Goal: Communication & Community: Answer question/provide support

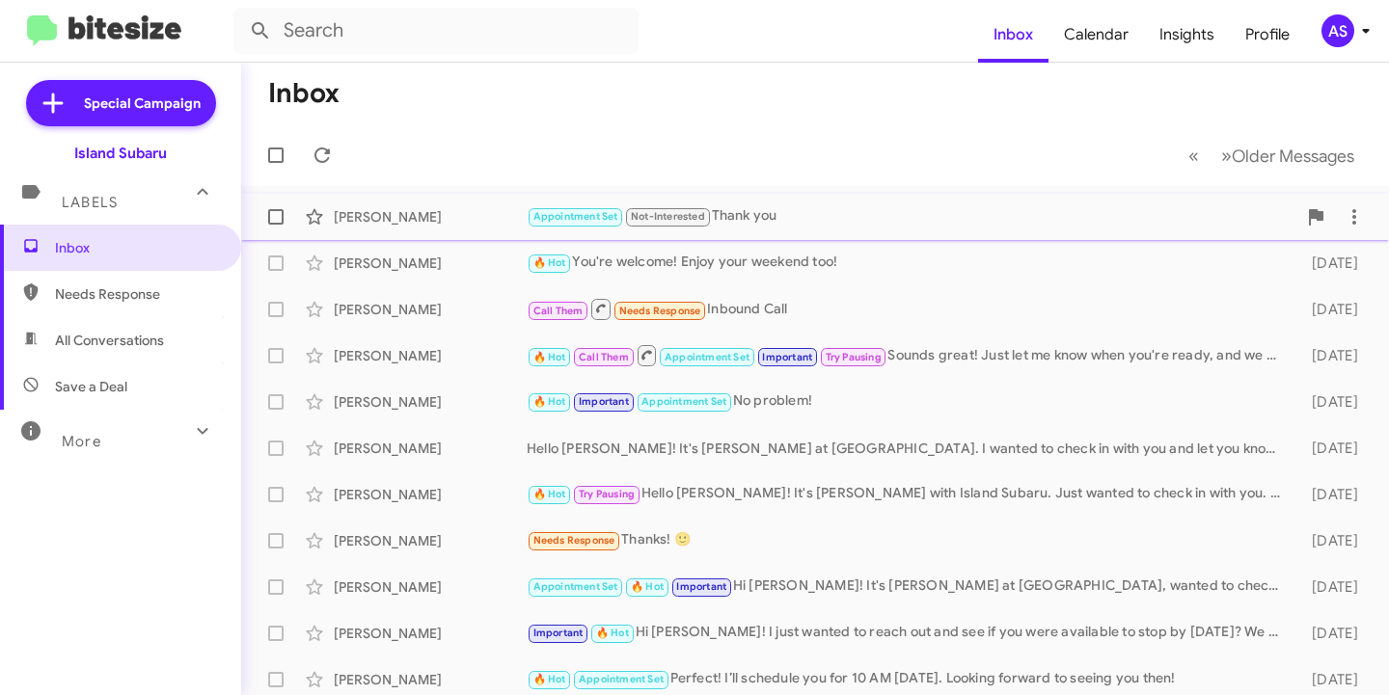
click at [420, 204] on div "Francisco Lopez Appointment Set Not-Interested Thank you 22 minutes ago" at bounding box center [815, 217] width 1117 height 39
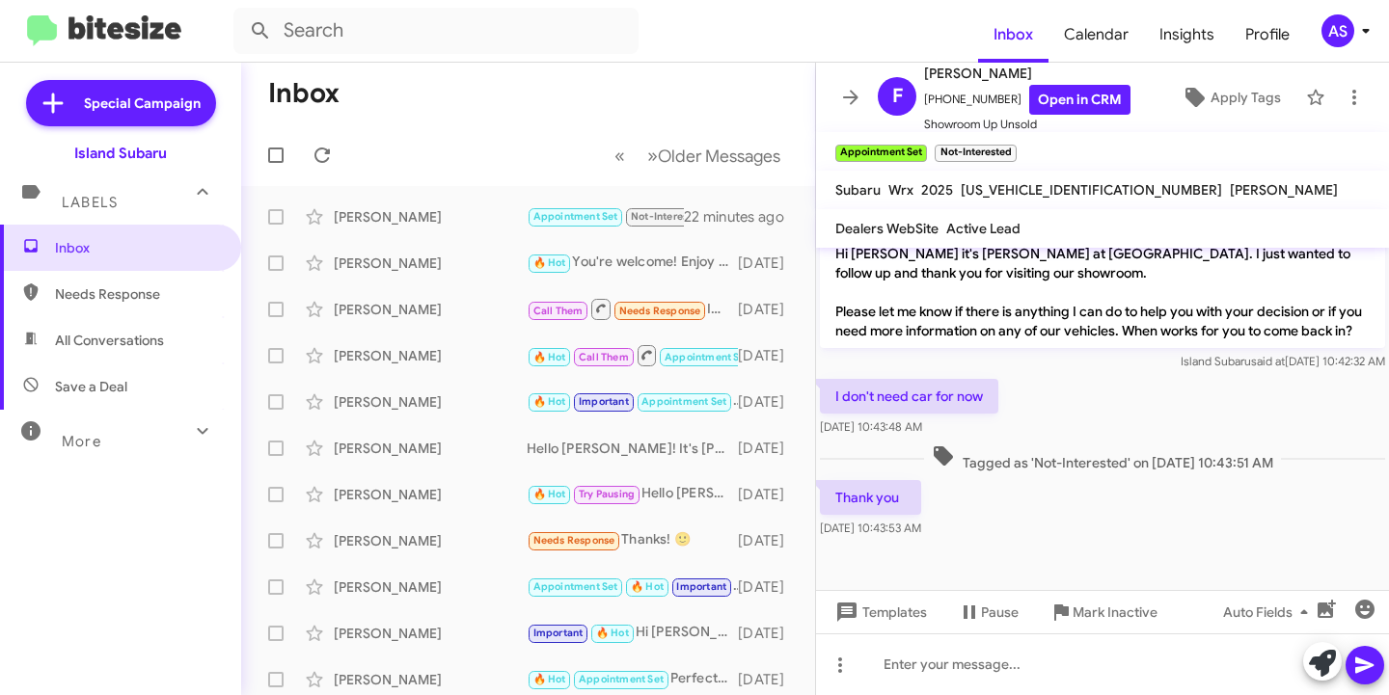
scroll to position [205, 0]
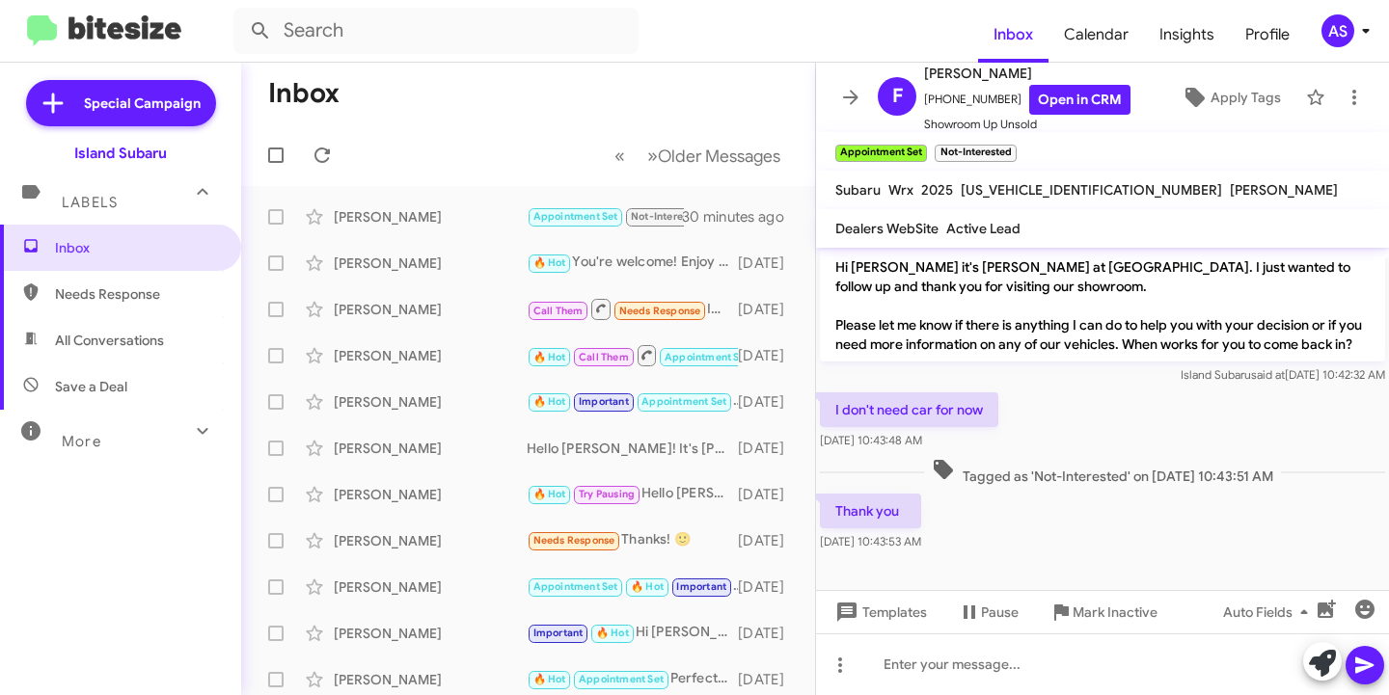
scroll to position [688, 0]
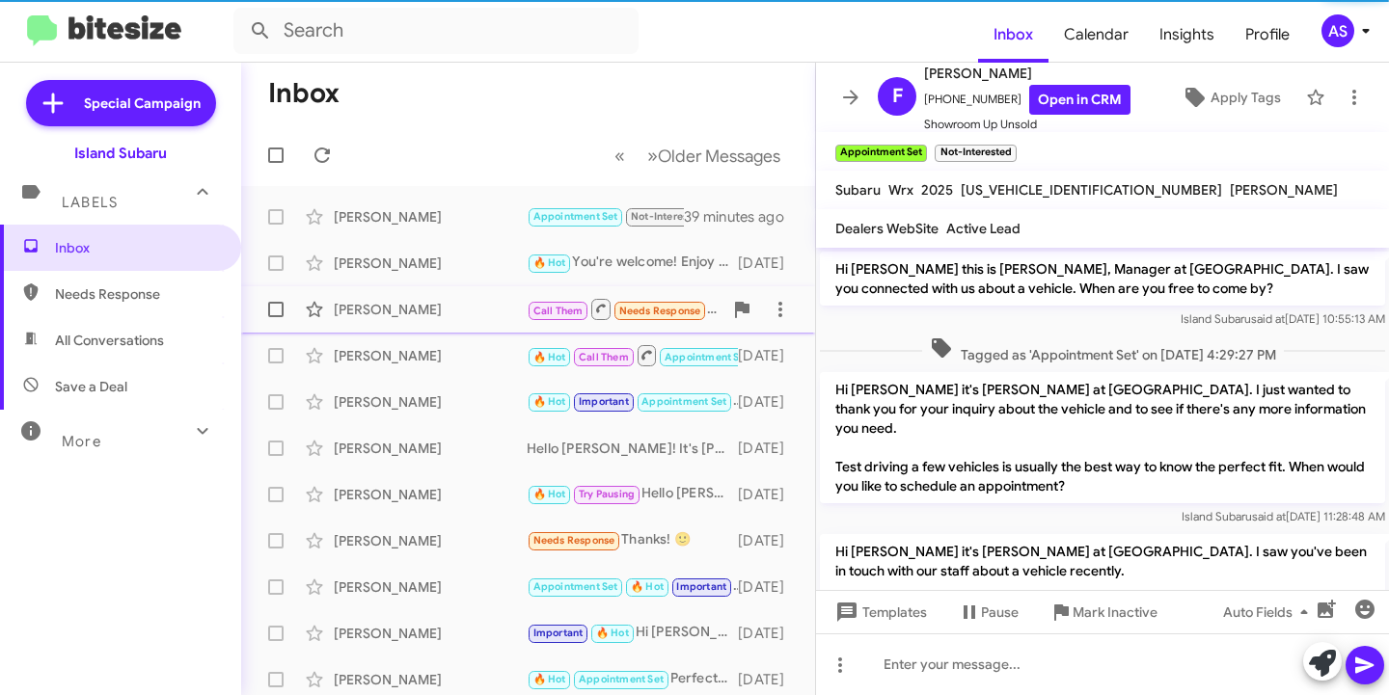
scroll to position [649, 0]
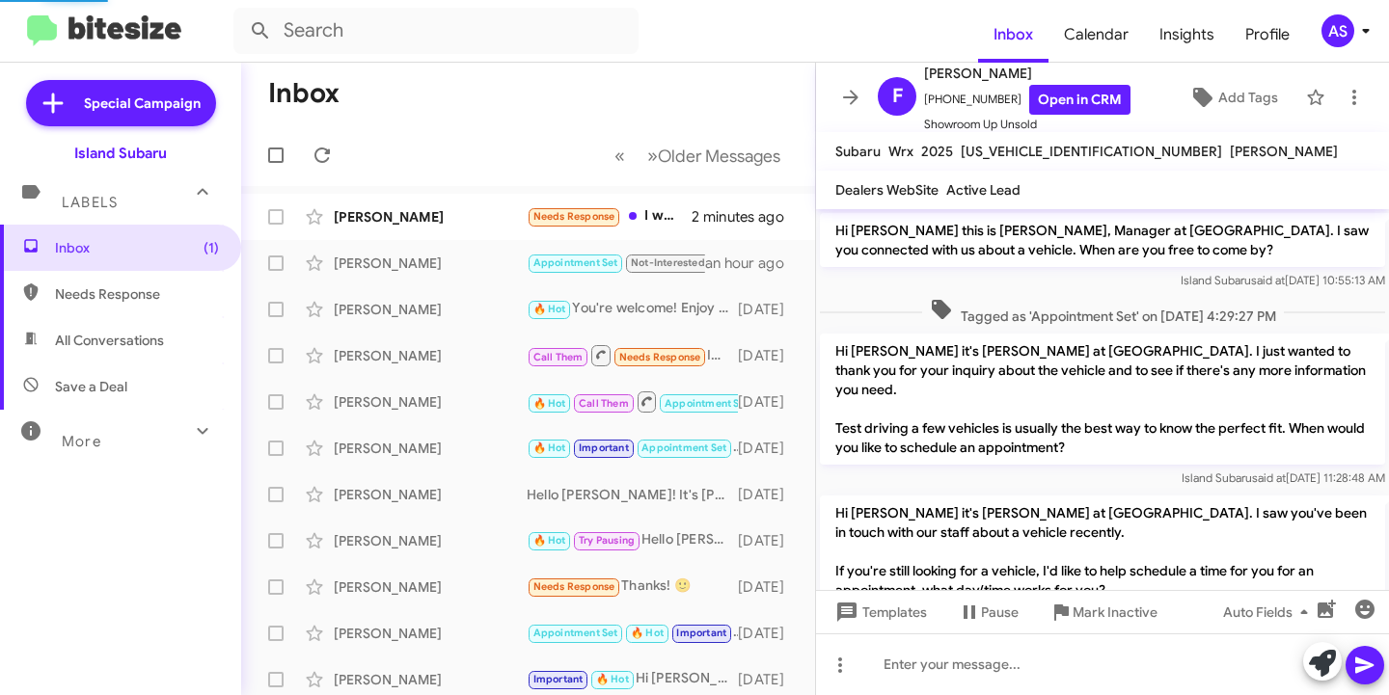
scroll to position [572, 0]
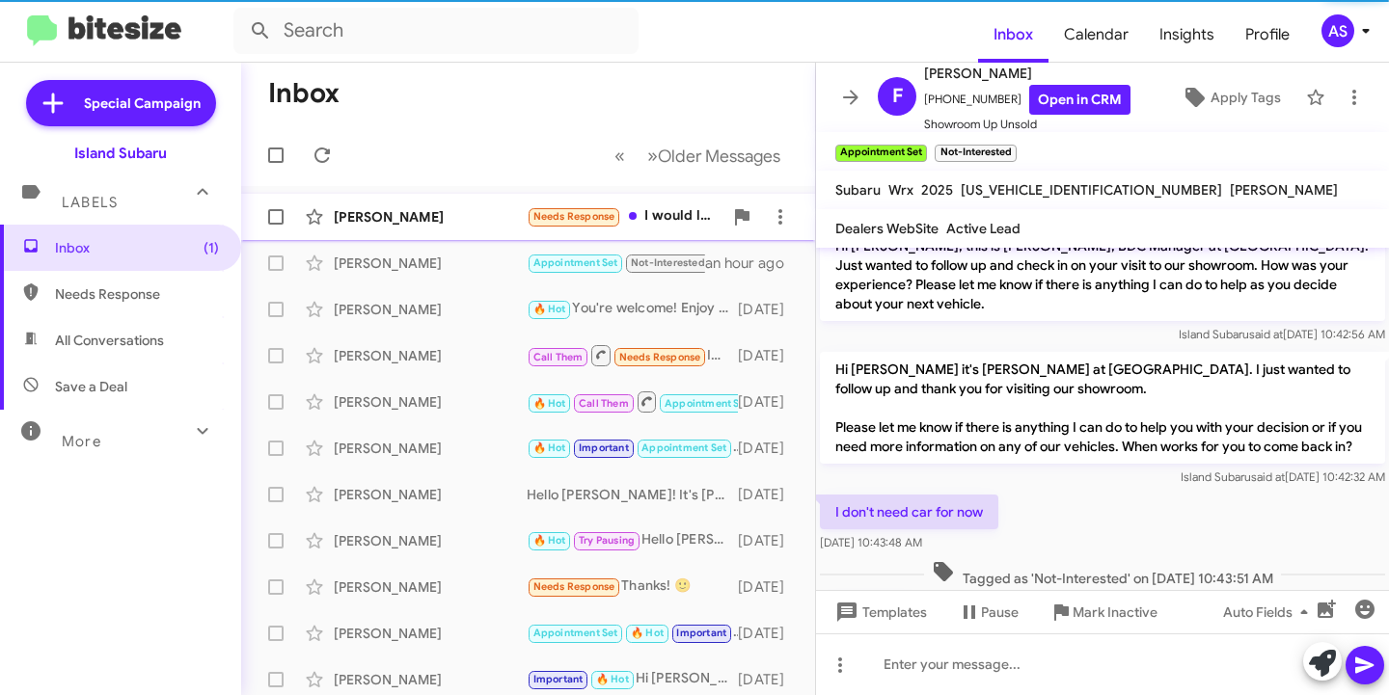
click at [426, 196] on span "Gerardo Mendoza Needs Response I would like to know if I can get the car withou…" at bounding box center [528, 217] width 574 height 46
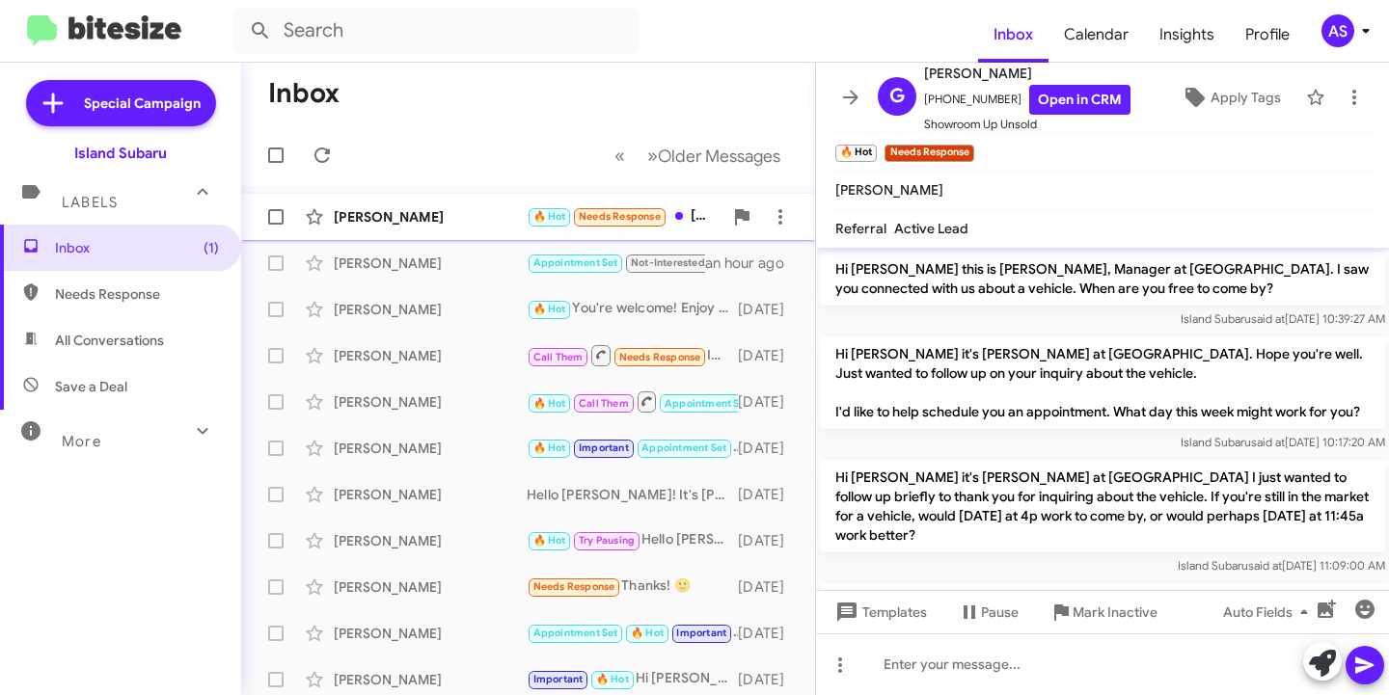
click at [441, 221] on div "Gerardo Mendoza" at bounding box center [430, 216] width 193 height 19
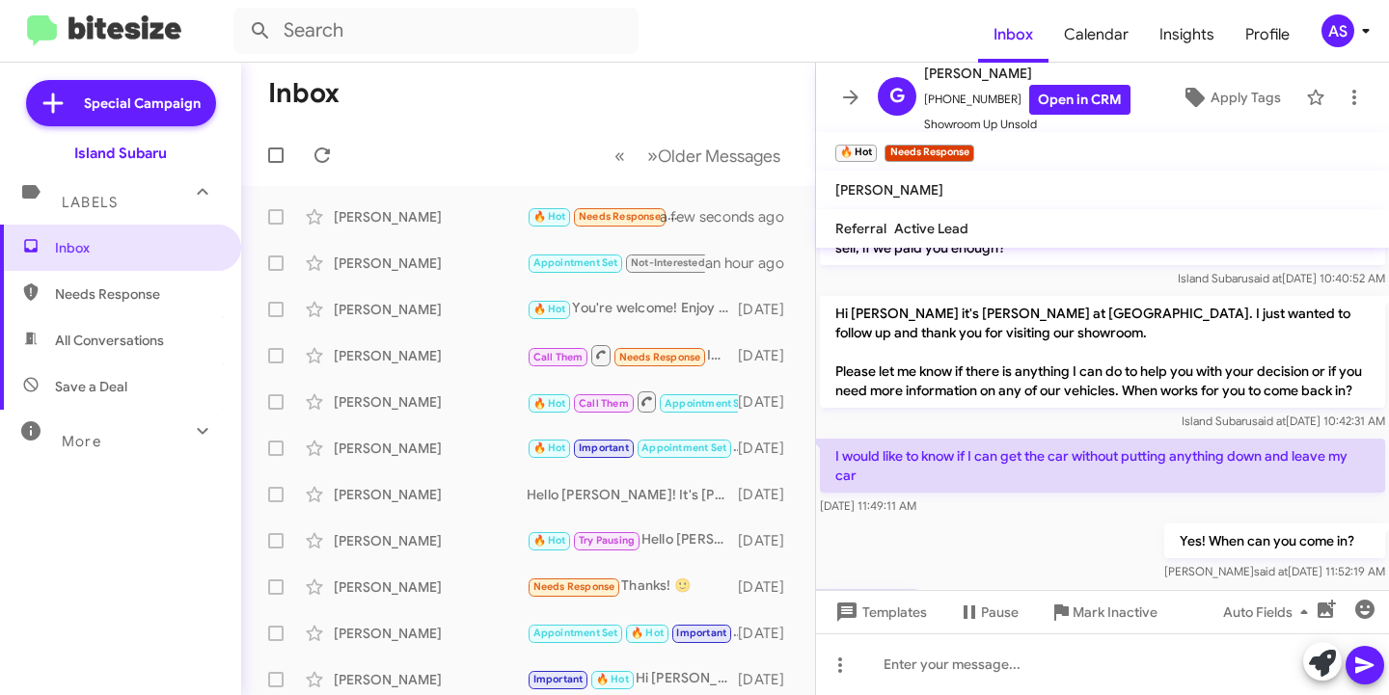
scroll to position [1120, 0]
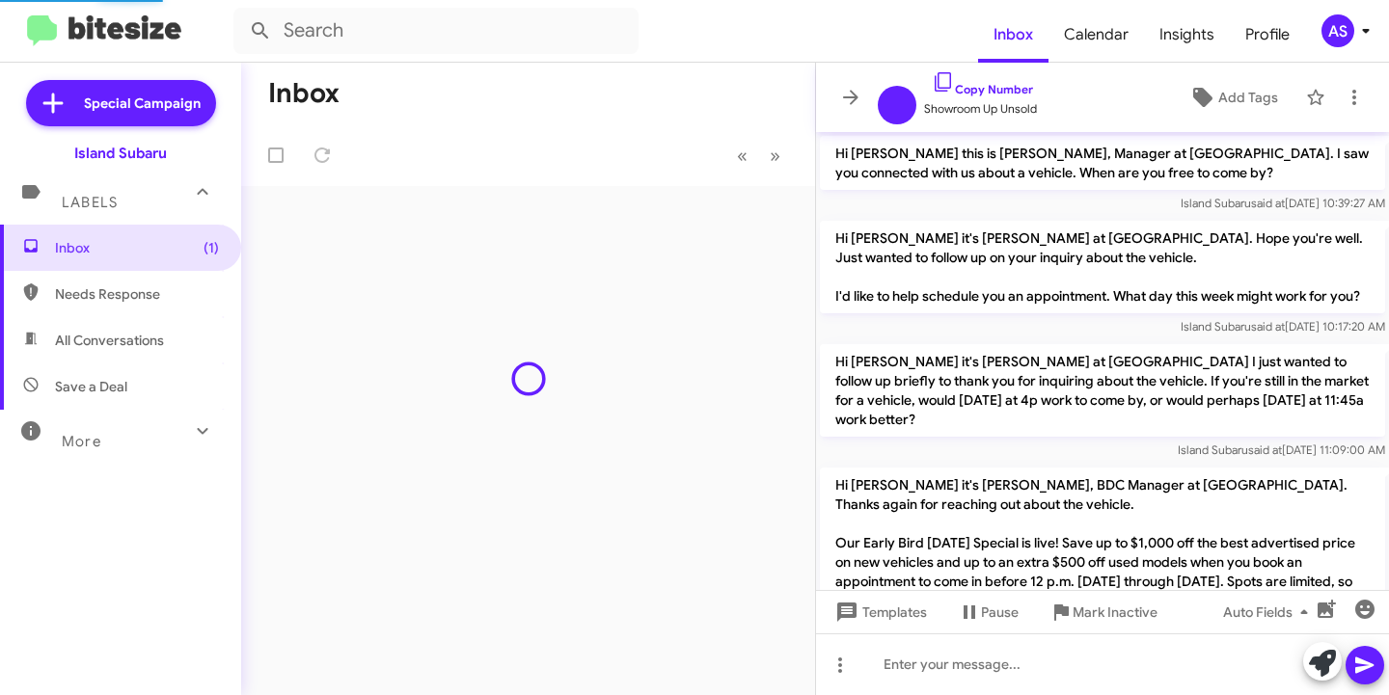
scroll to position [1074, 0]
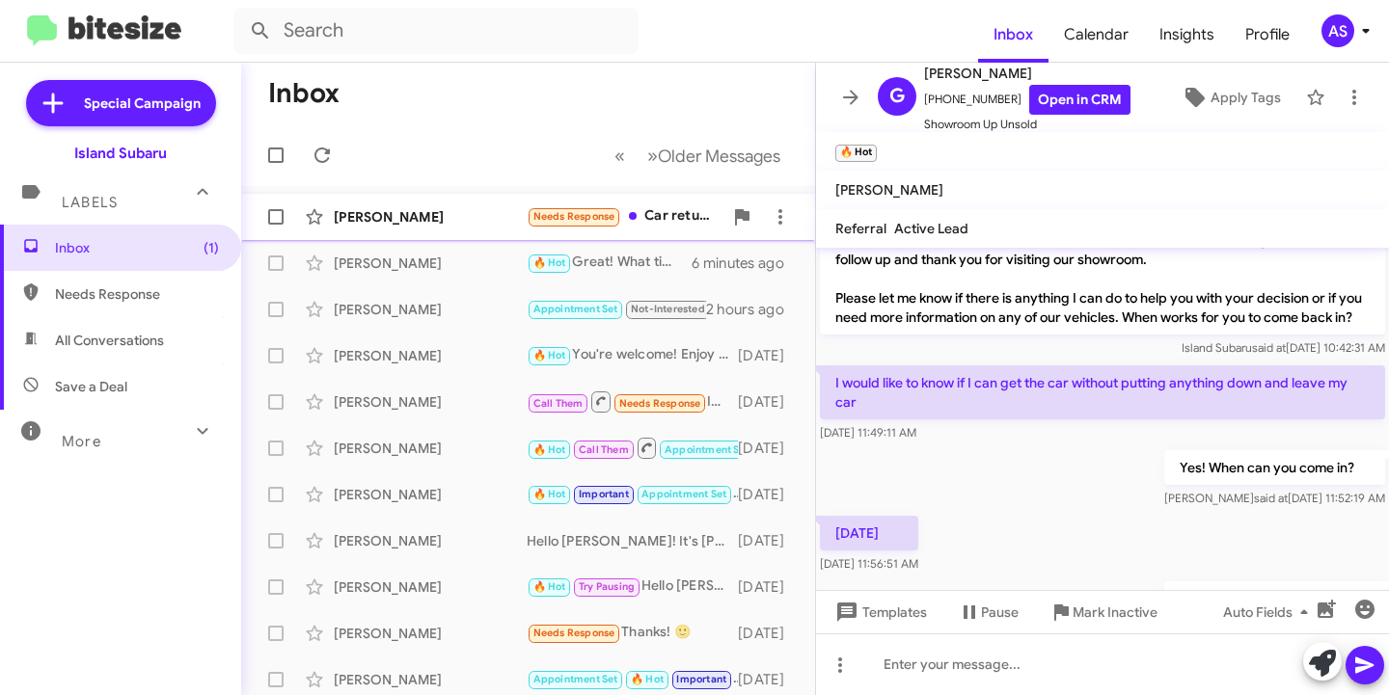
click at [434, 203] on div "Angela Mascia-Millan Needs Response Car returned to island hyndai 13 minutes ago" at bounding box center [528, 217] width 543 height 39
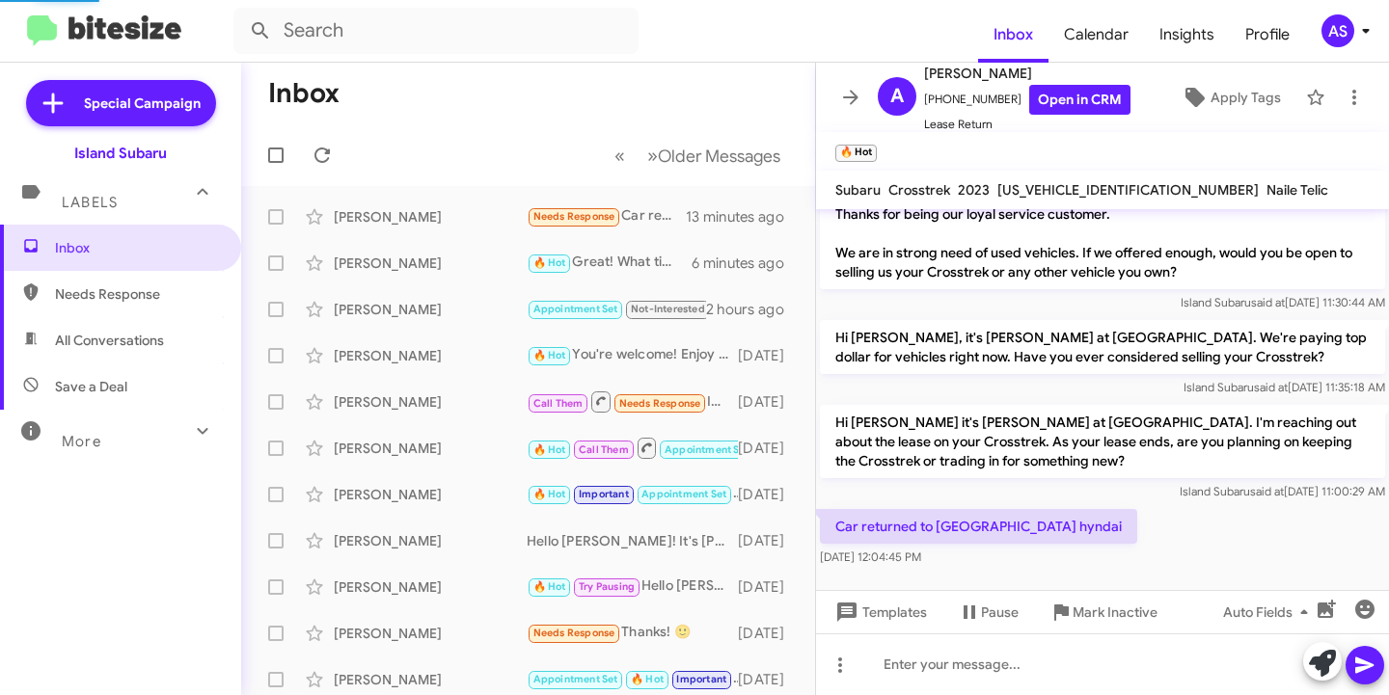
scroll to position [36, 0]
click at [1311, 668] on icon at bounding box center [1322, 663] width 27 height 27
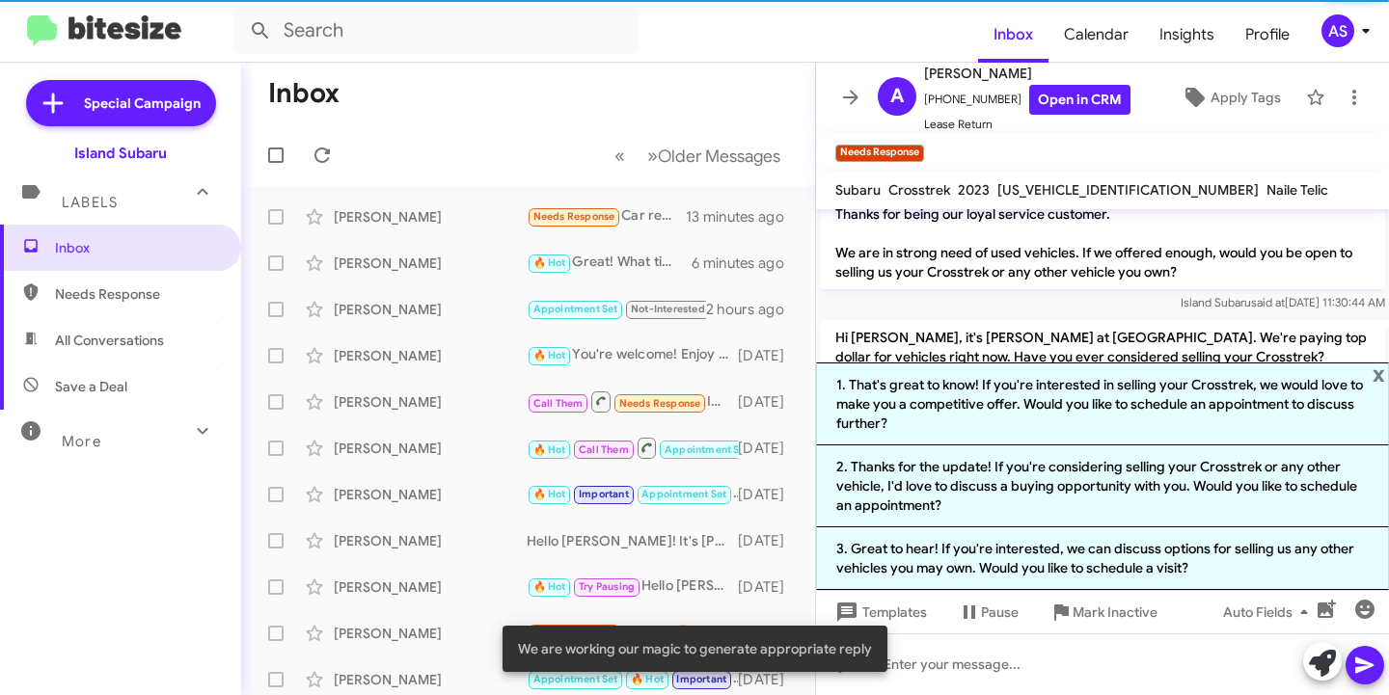
scroll to position [263, 0]
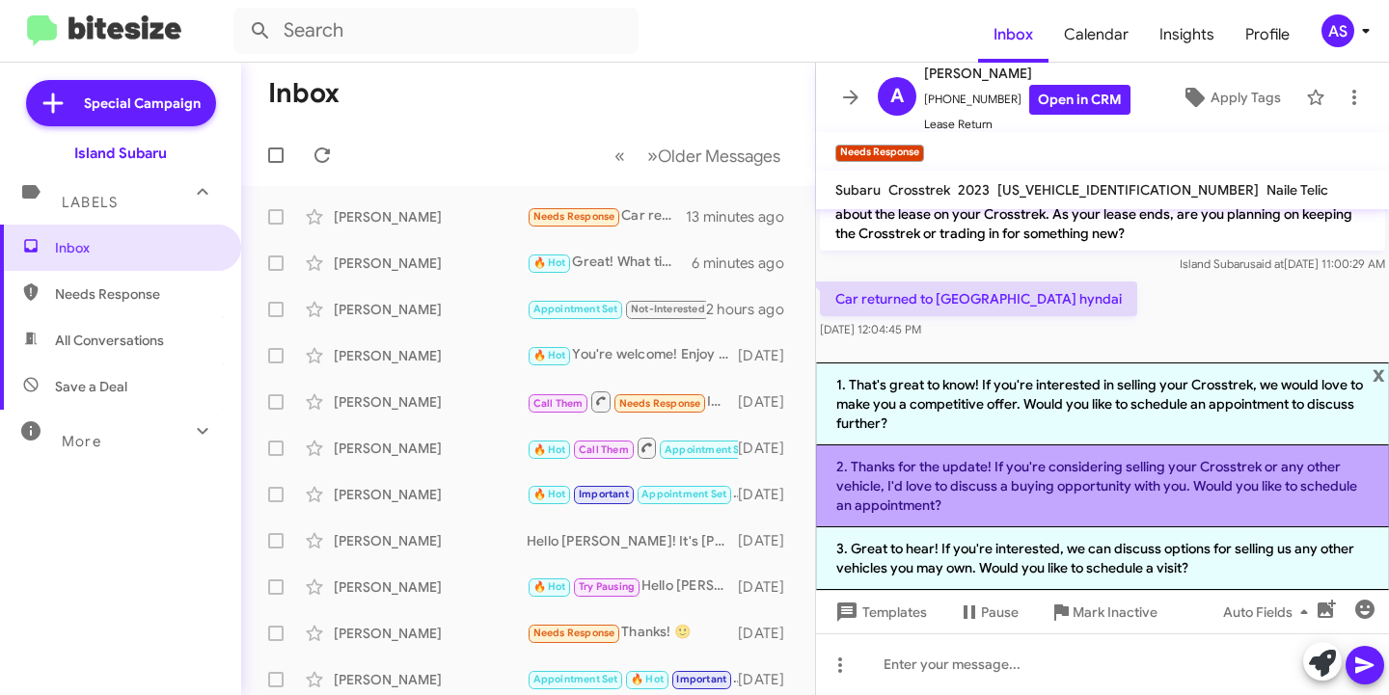
click at [1180, 488] on li "2. Thanks for the update! If you're considering selling your Crosstrek or any o…" at bounding box center [1102, 487] width 573 height 82
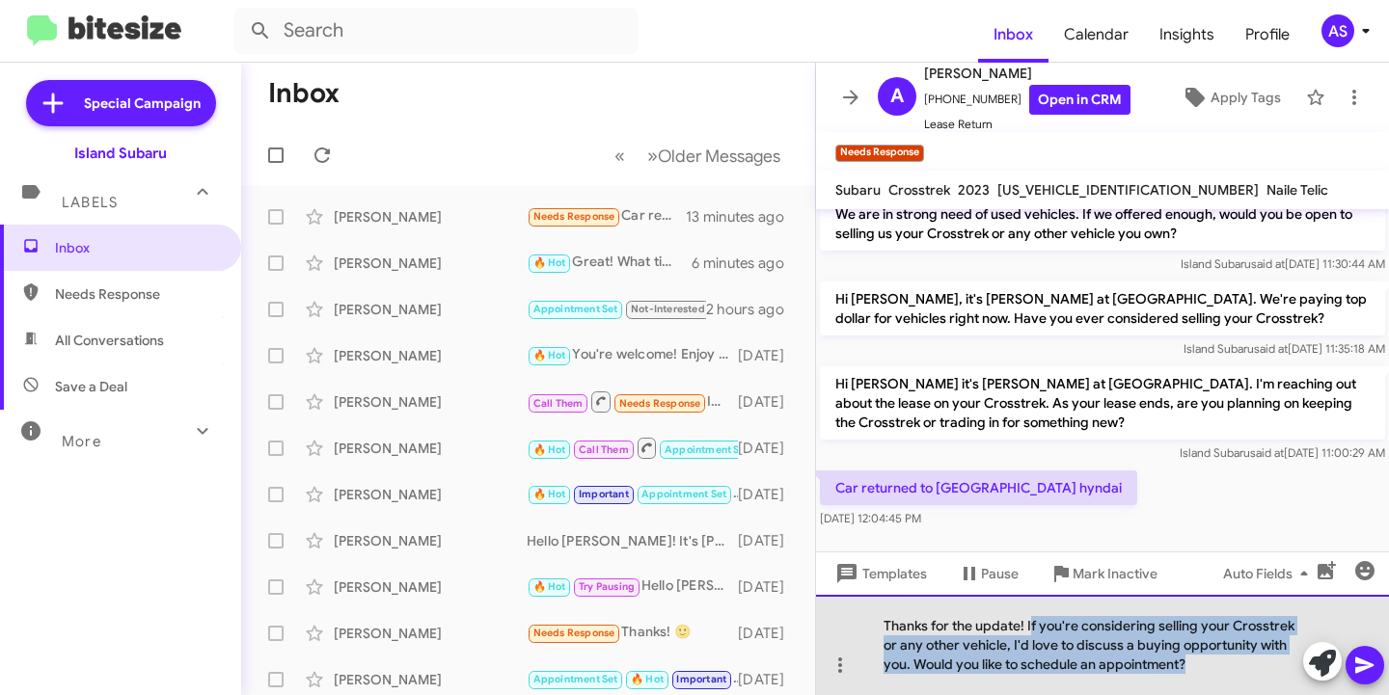
drag, startPoint x: 1029, startPoint y: 620, endPoint x: 1202, endPoint y: 667, distance: 179.0
click at [1202, 667] on div "Thanks for the update! If you're considering selling your Crosstrek or any othe…" at bounding box center [1102, 645] width 573 height 100
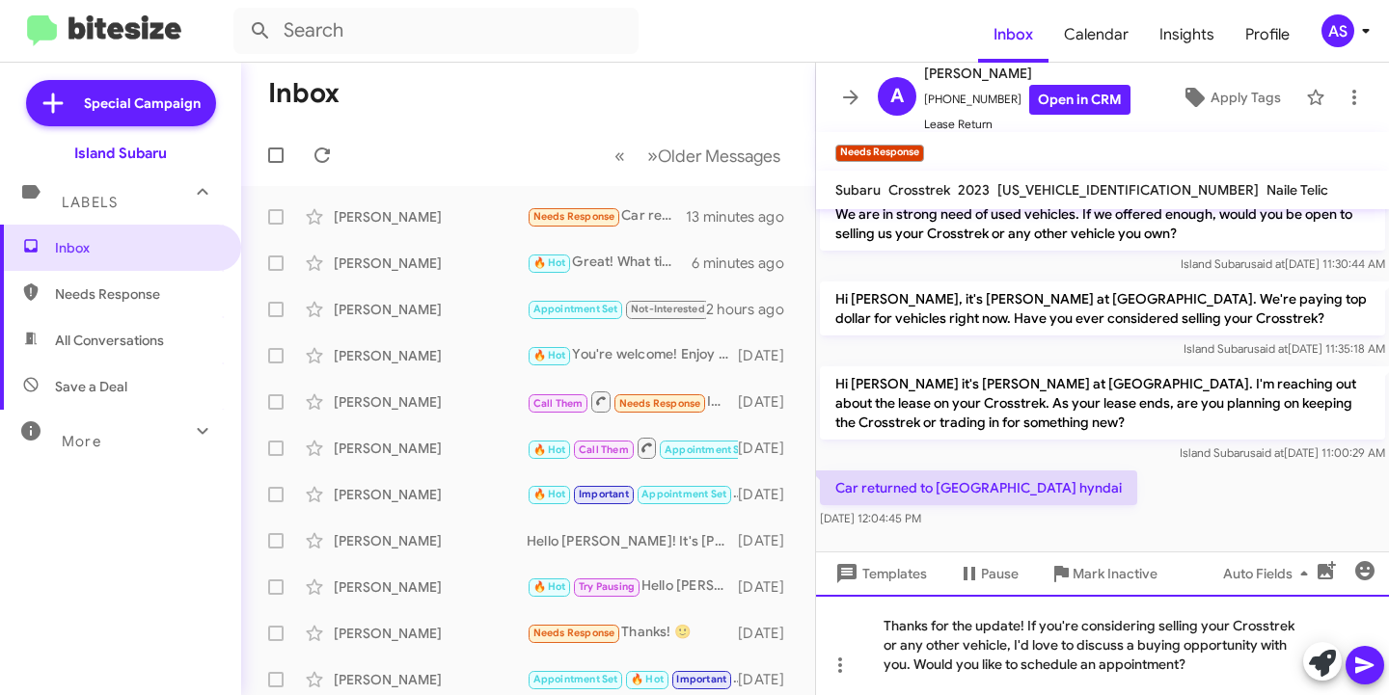
scroll to position [36, 0]
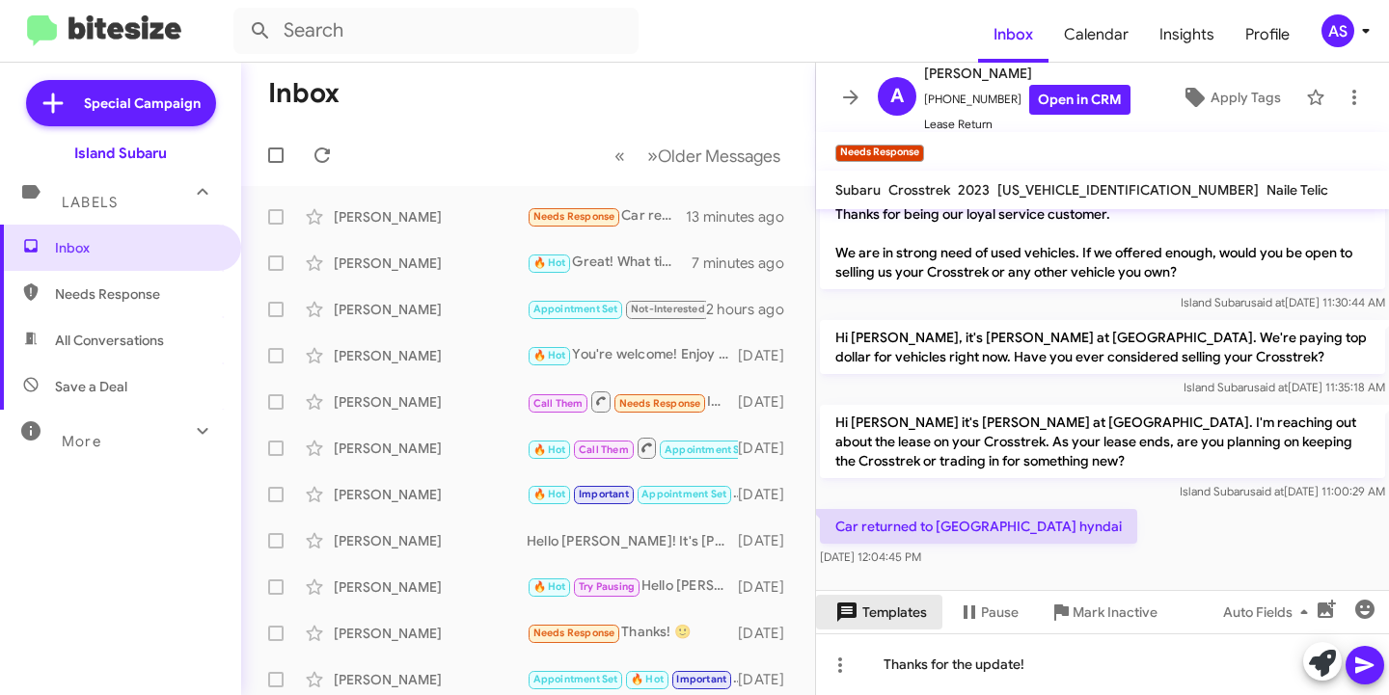
click at [865, 617] on span "Templates" at bounding box center [878, 612] width 95 height 35
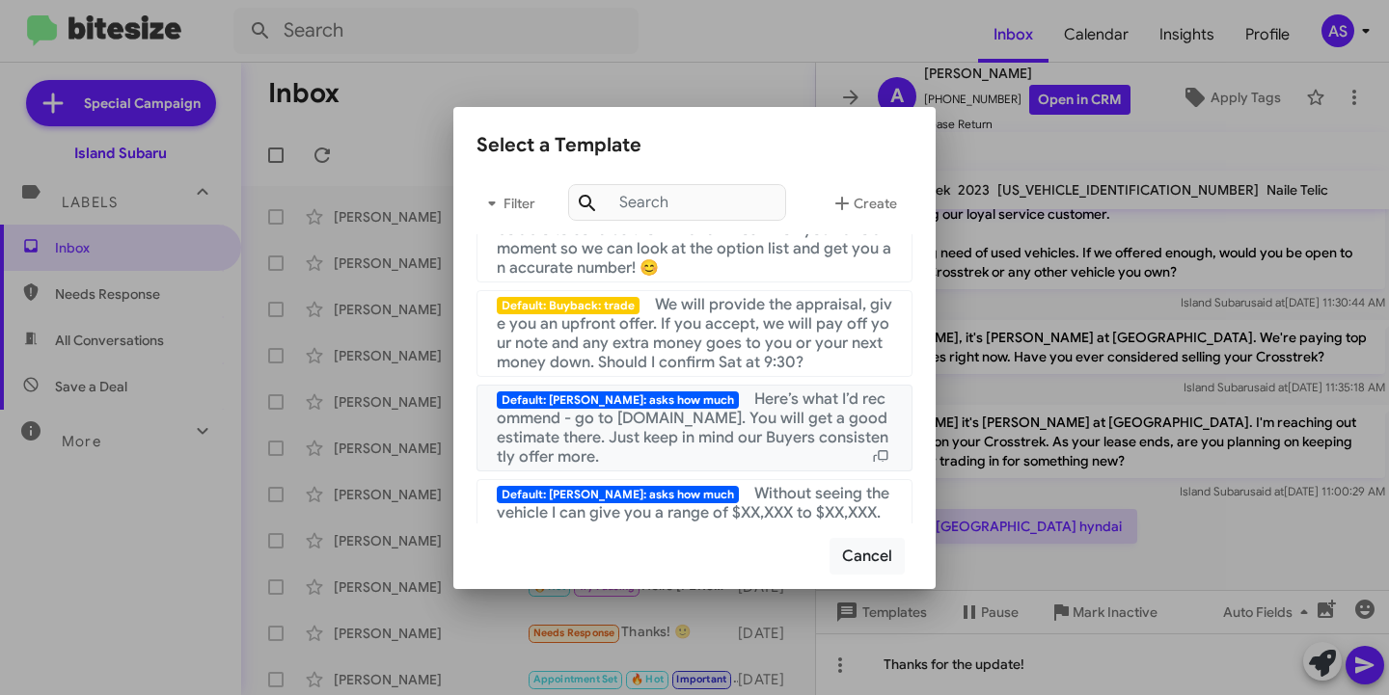
scroll to position [868, 0]
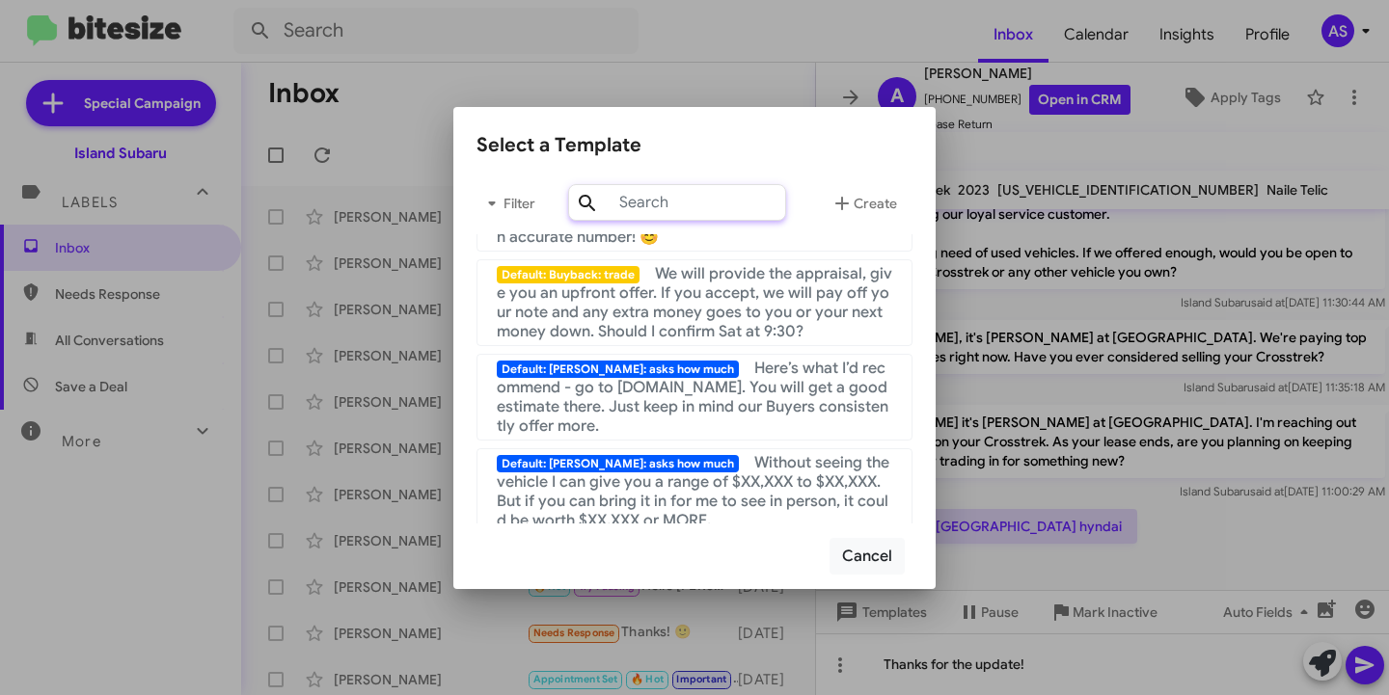
click at [683, 203] on input "text" at bounding box center [677, 202] width 218 height 37
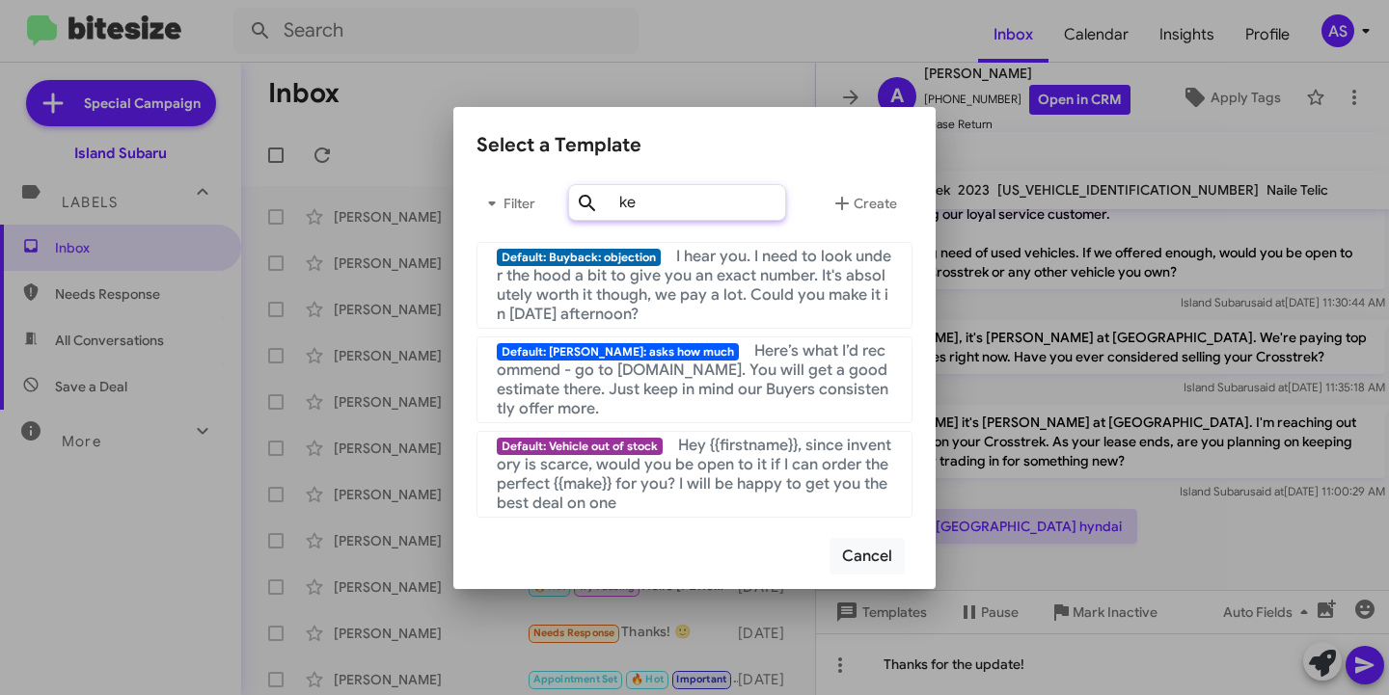
scroll to position [0, 0]
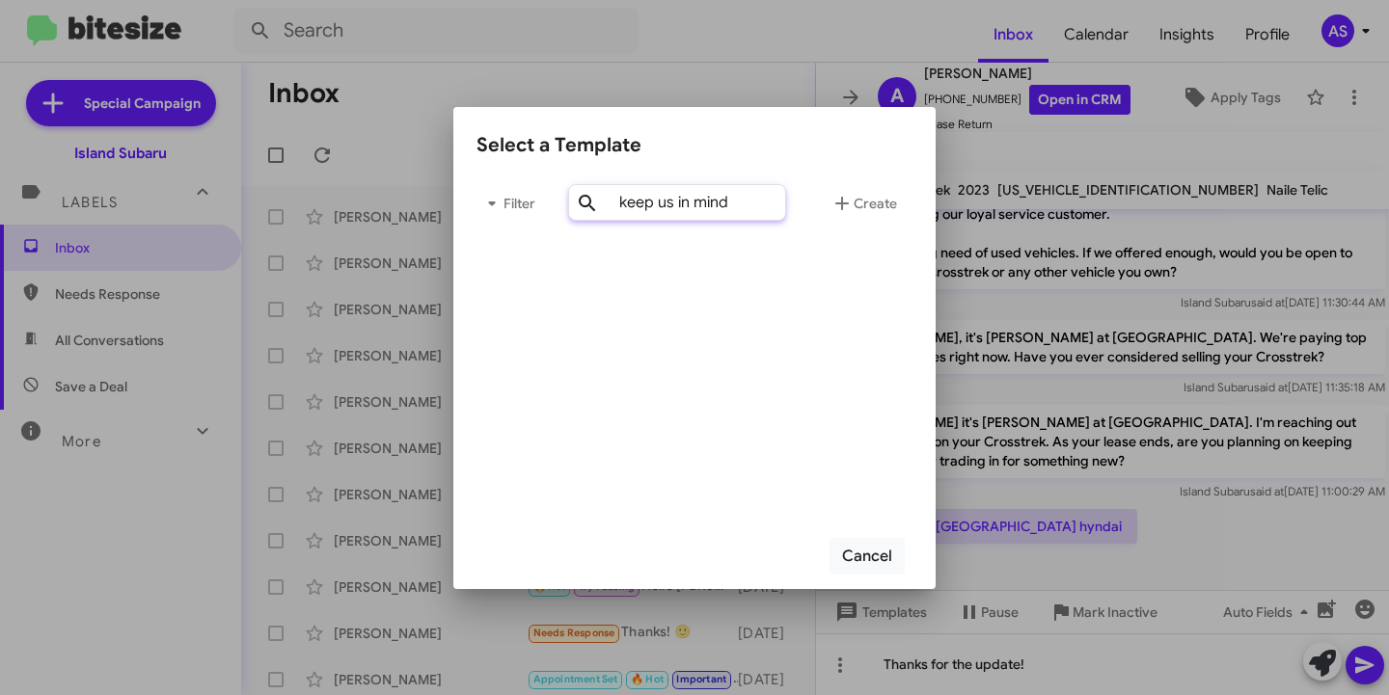
type input "keep us in mind"
click at [874, 210] on span "Create" at bounding box center [863, 203] width 67 height 35
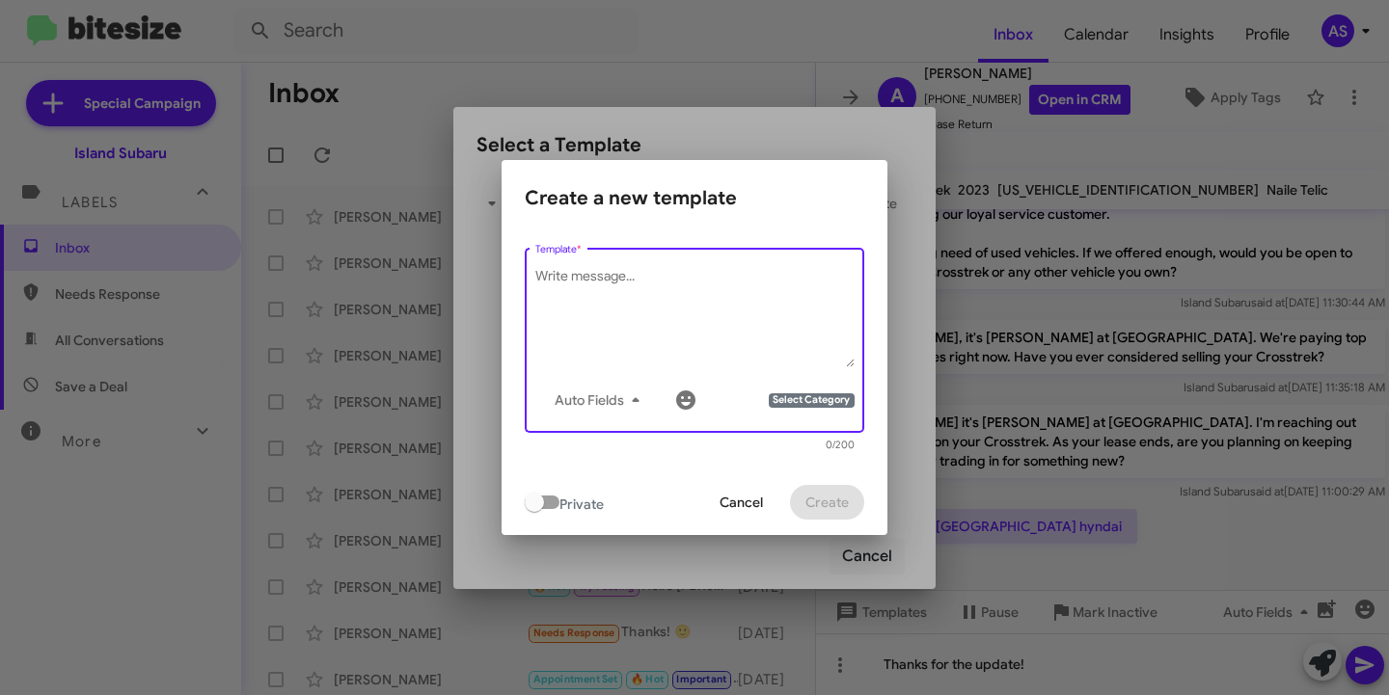
click at [675, 296] on textarea "Template *" at bounding box center [694, 317] width 319 height 100
click at [638, 395] on icon "button" at bounding box center [635, 400] width 23 height 23
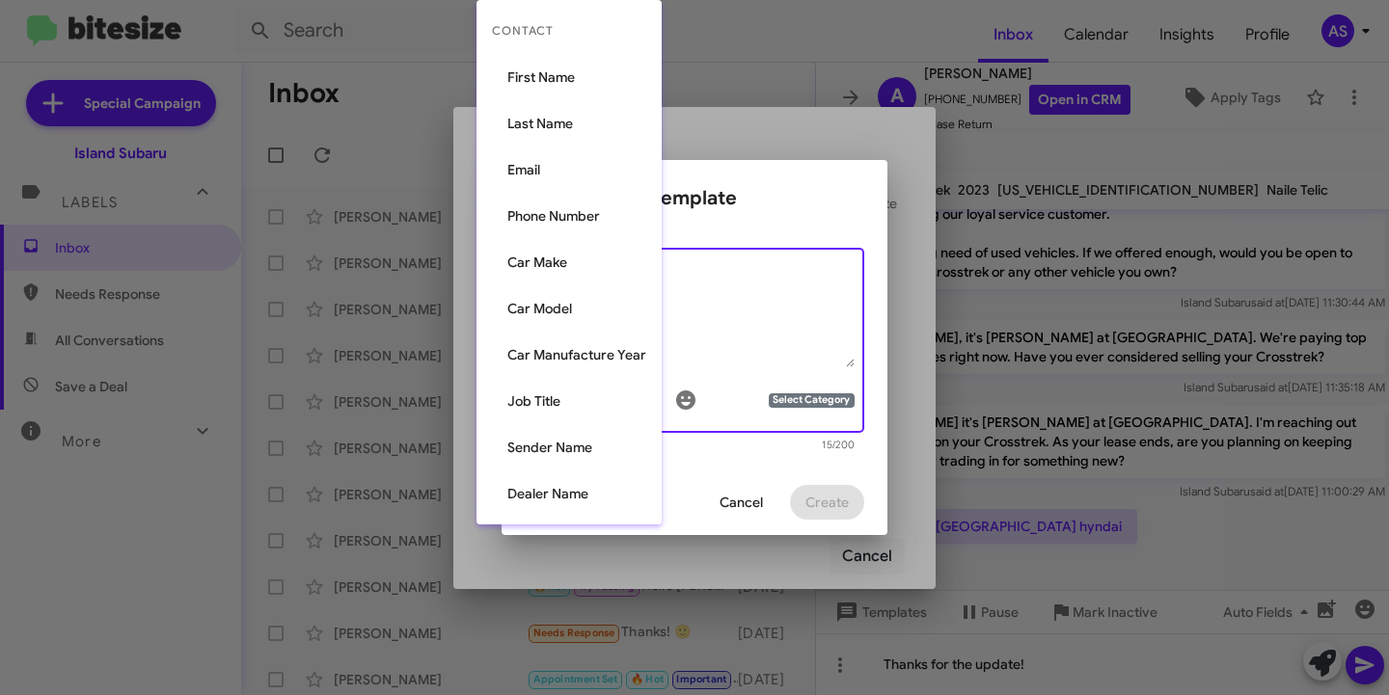
click at [727, 374] on div at bounding box center [694, 347] width 1389 height 695
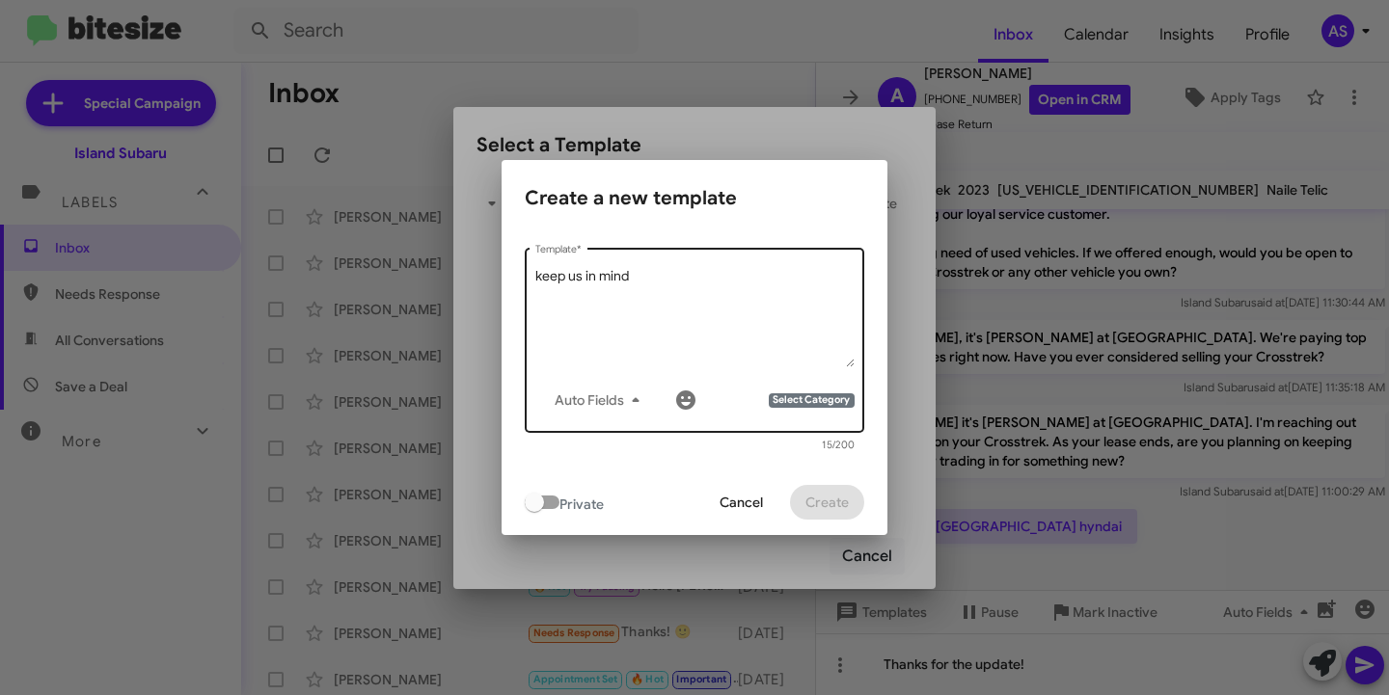
click at [748, 304] on textarea "keep us in mind" at bounding box center [694, 317] width 319 height 100
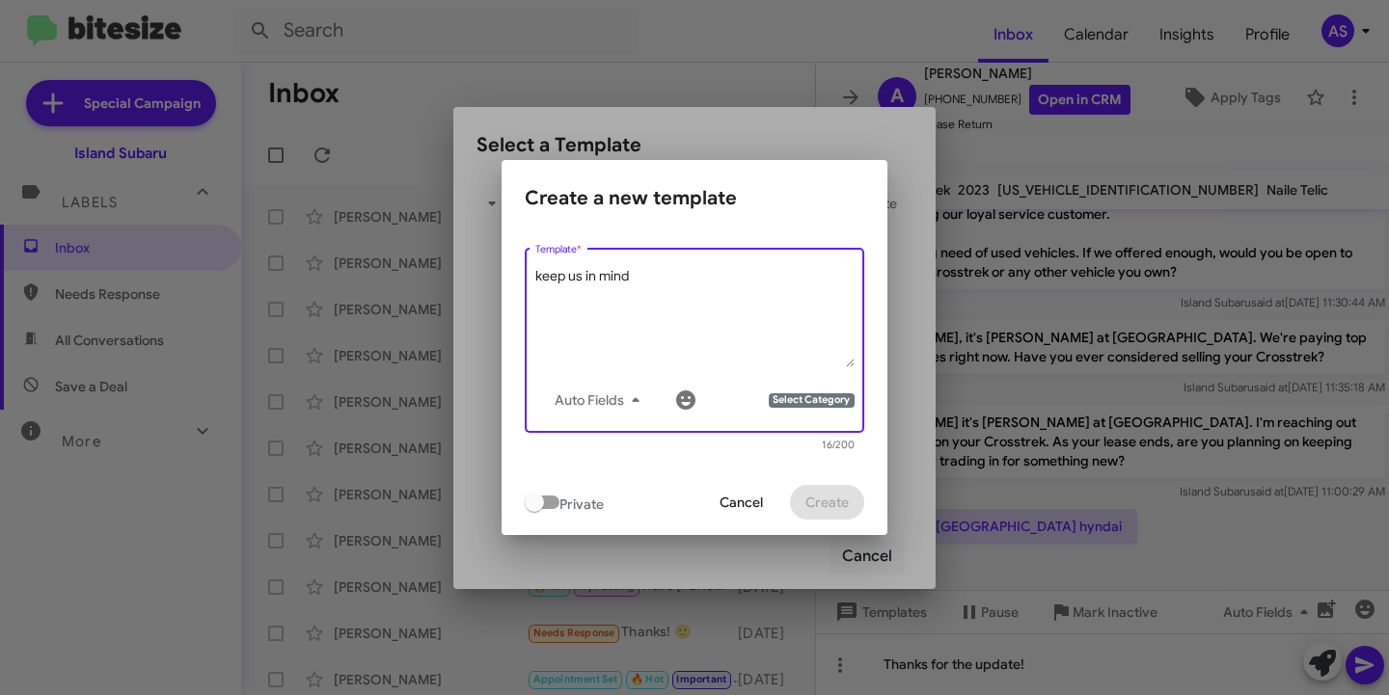
type textarea "keep us in mind"
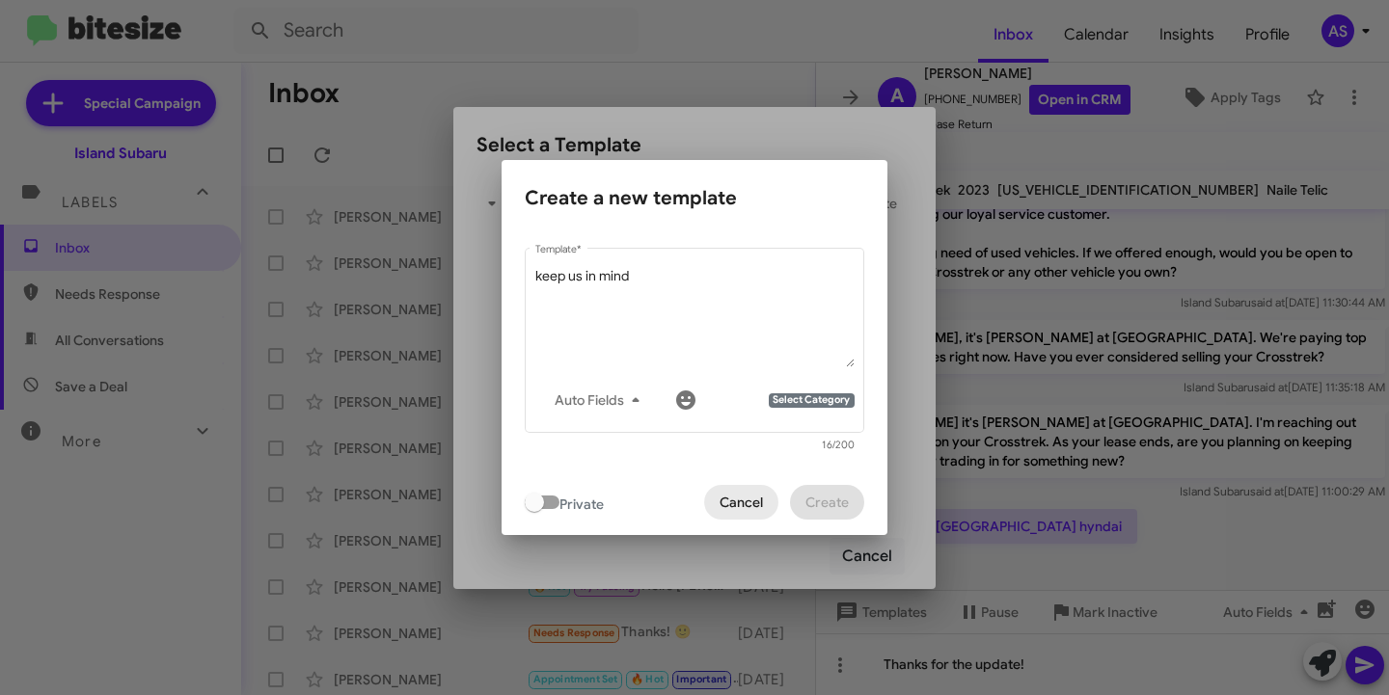
click at [742, 506] on span "Cancel" at bounding box center [740, 502] width 43 height 35
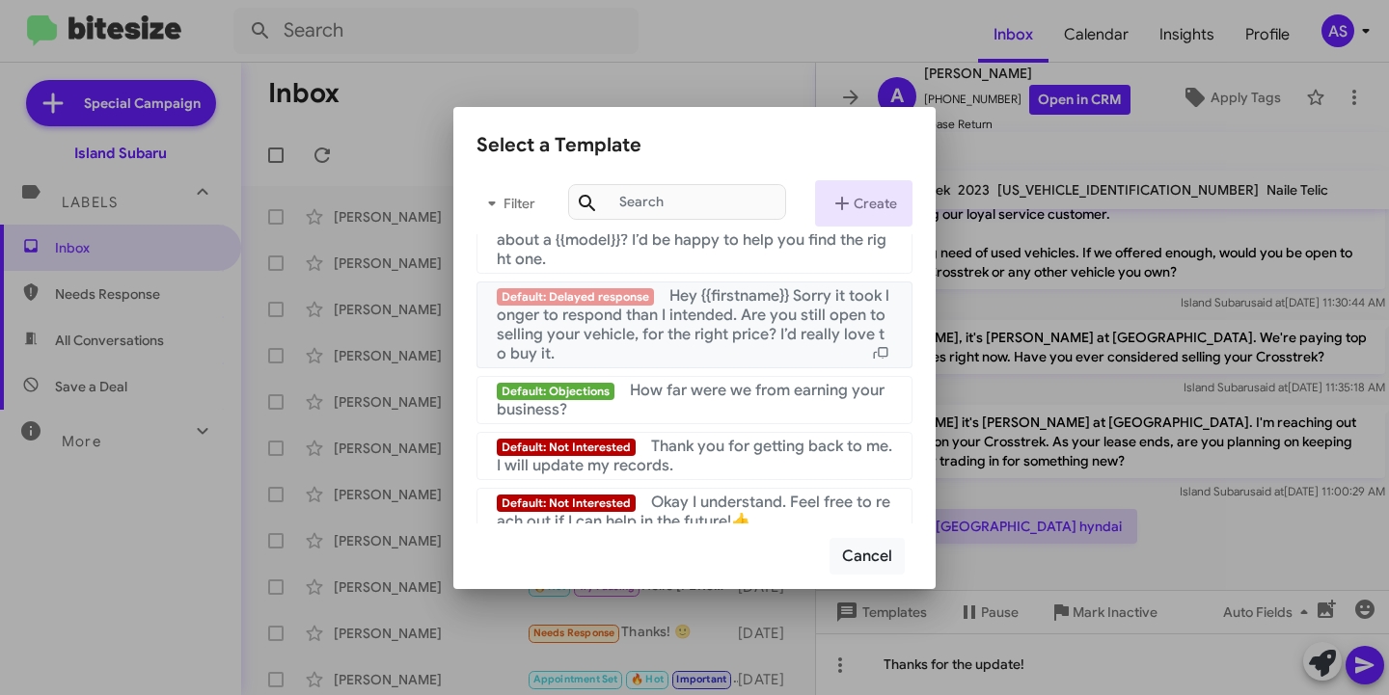
scroll to position [1350, 0]
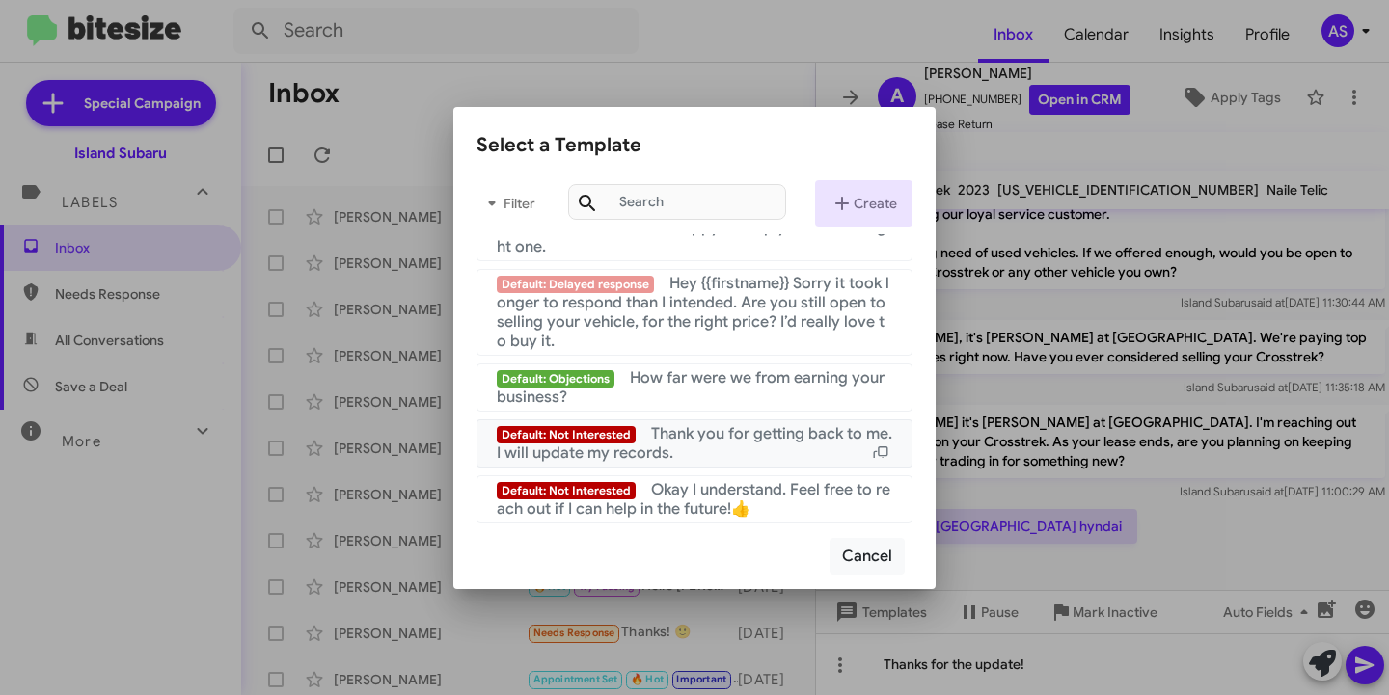
click at [727, 427] on span "Thank you for getting back to me. I will update my records." at bounding box center [694, 443] width 395 height 39
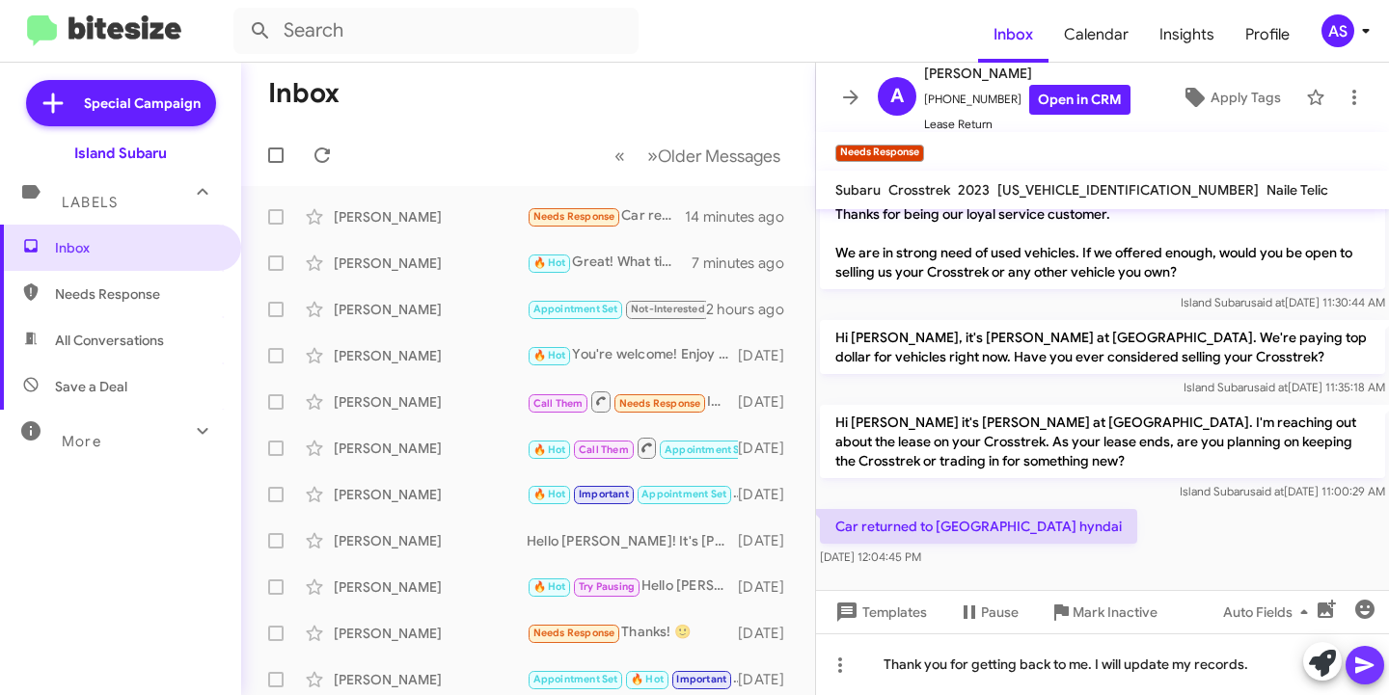
click at [1358, 656] on icon at bounding box center [1364, 665] width 23 height 23
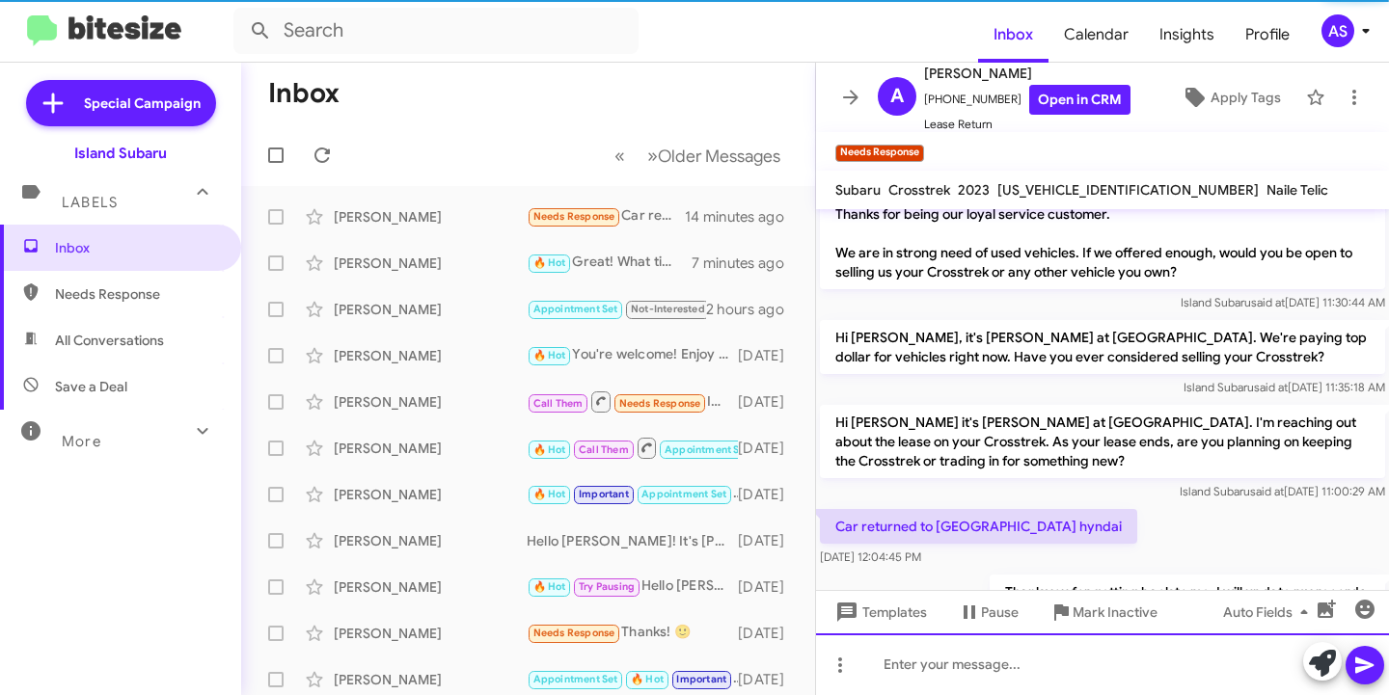
scroll to position [106, 0]
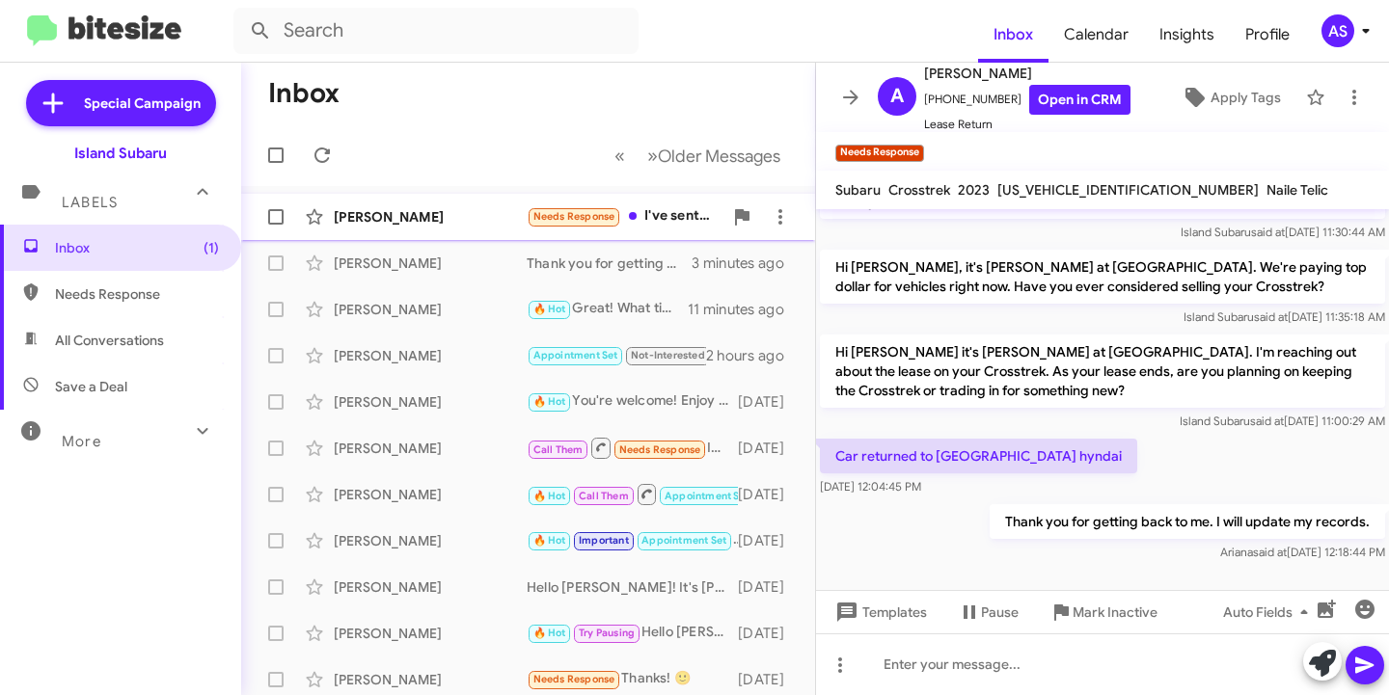
click at [376, 213] on div "John Martellucci" at bounding box center [430, 216] width 193 height 19
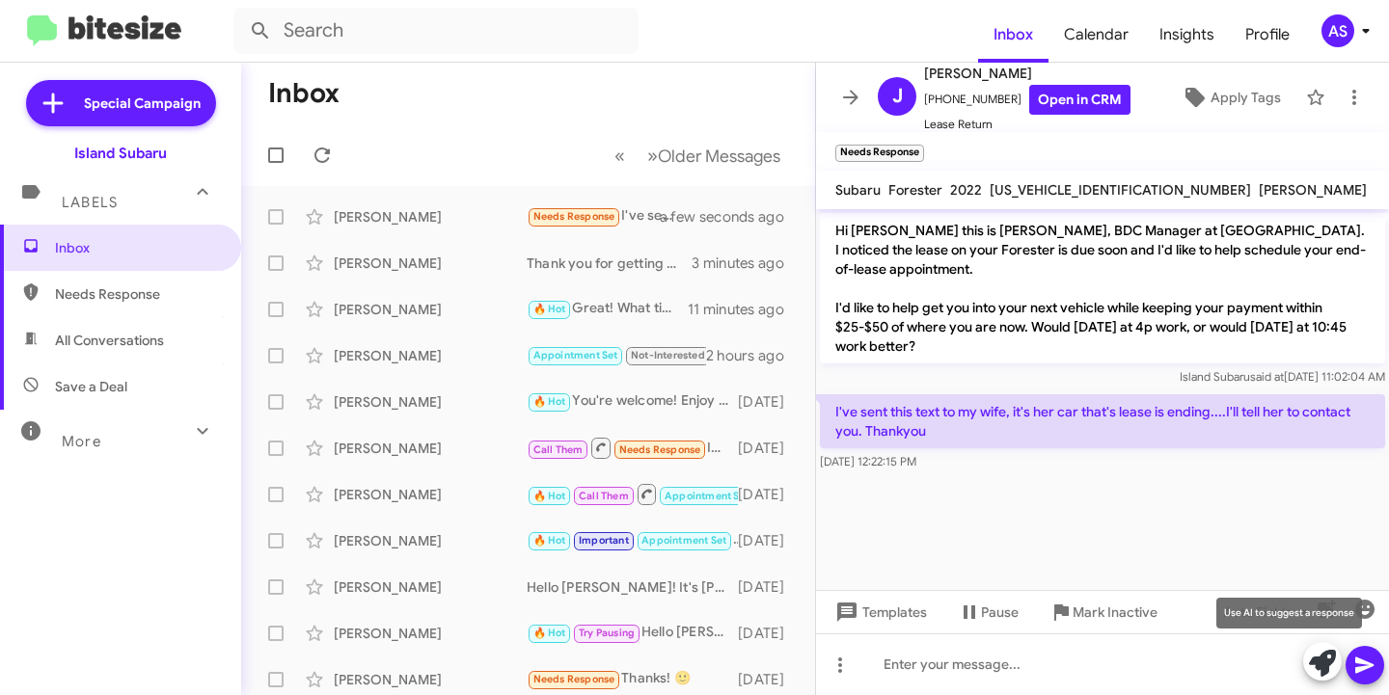
click at [1316, 661] on icon at bounding box center [1322, 663] width 27 height 27
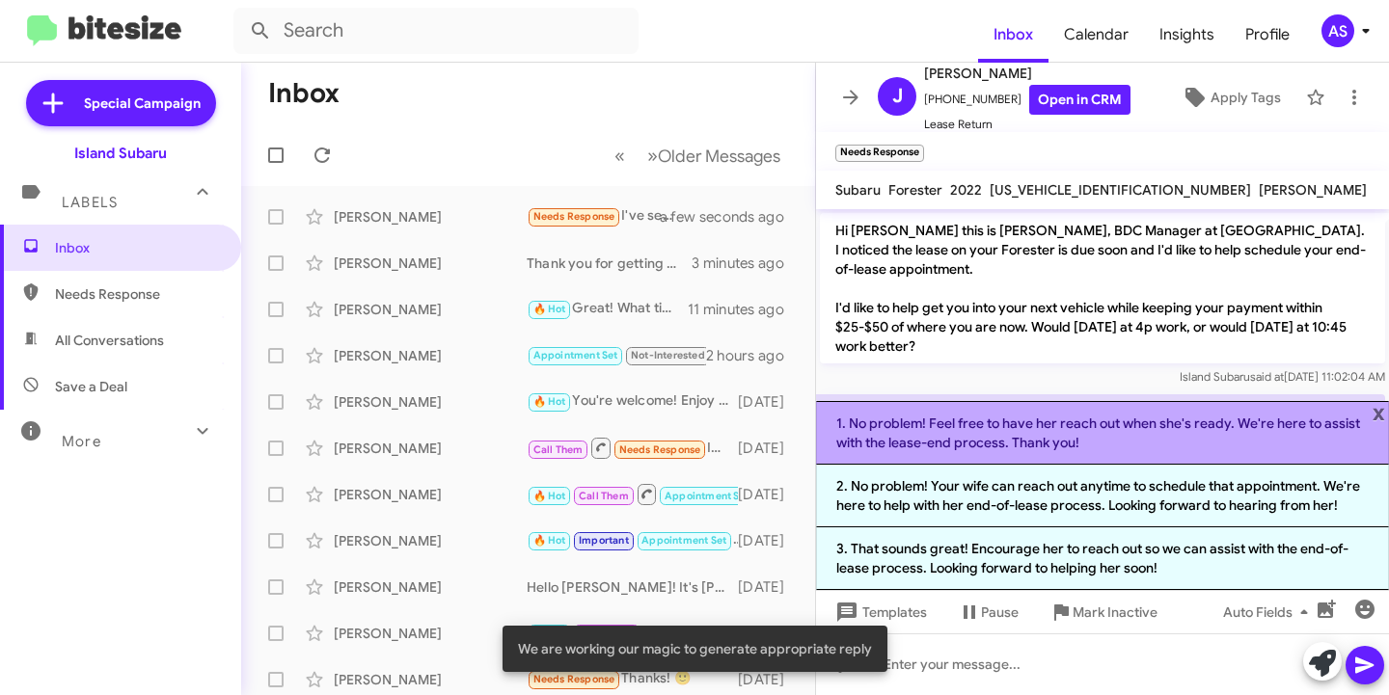
click at [1195, 427] on li "1. No problem! Feel free to have her reach out when she's ready. We're here to …" at bounding box center [1102, 433] width 573 height 64
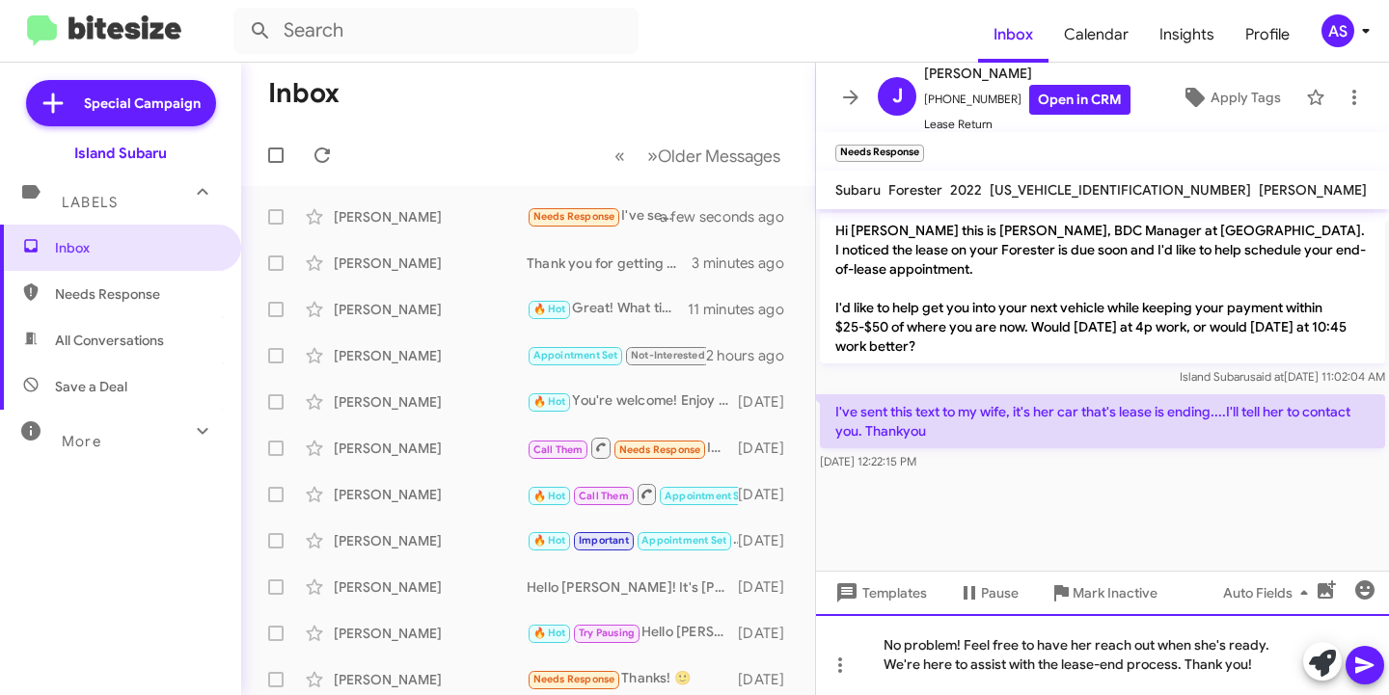
click at [1270, 671] on div "No problem! Feel free to have her reach out when she's ready. We're here to ass…" at bounding box center [1102, 654] width 573 height 81
click at [1353, 658] on icon at bounding box center [1364, 665] width 23 height 23
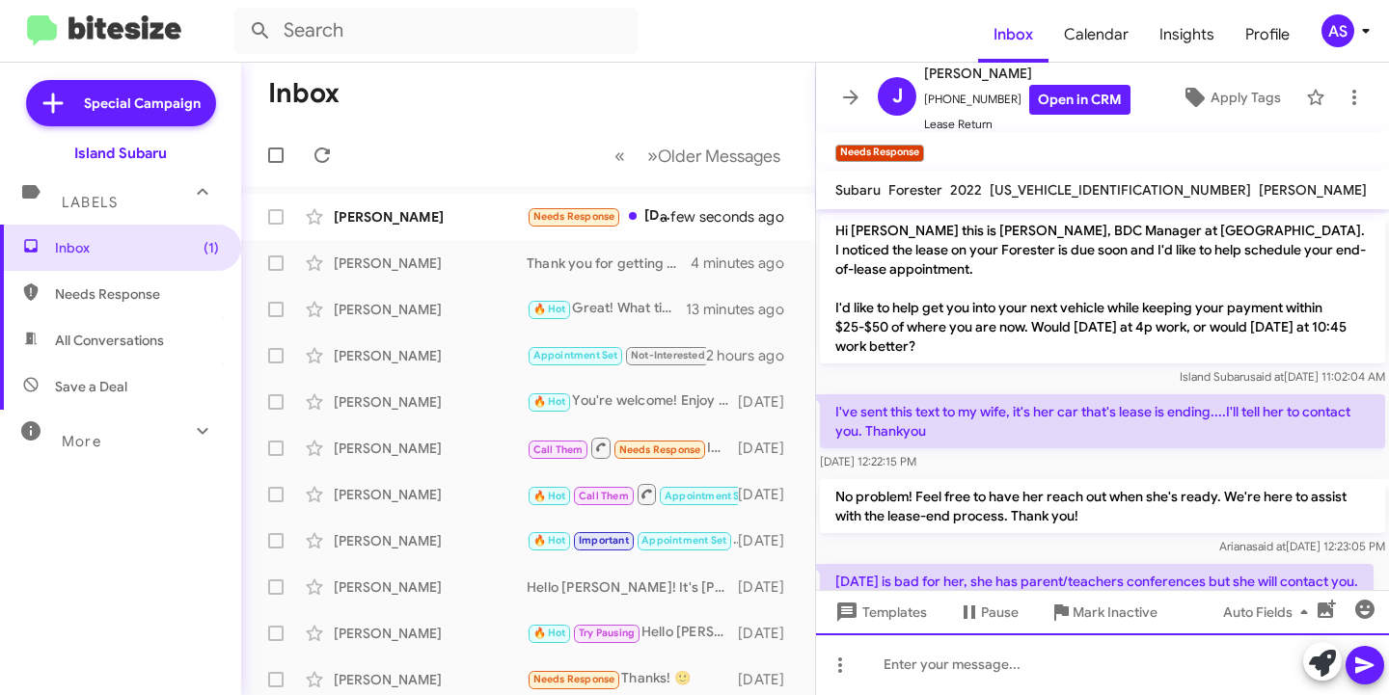
scroll to position [55, 0]
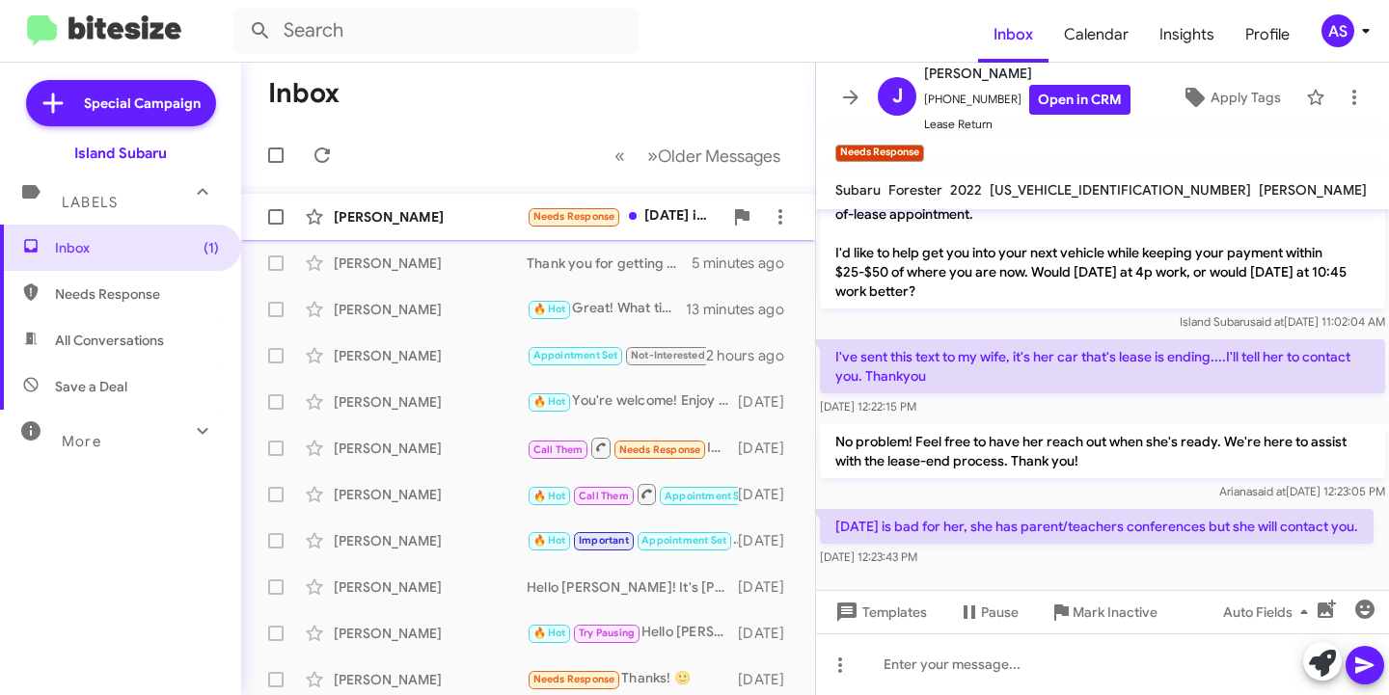
click at [360, 219] on div "John Martellucci" at bounding box center [430, 216] width 193 height 19
click at [1317, 663] on icon at bounding box center [1322, 663] width 27 height 27
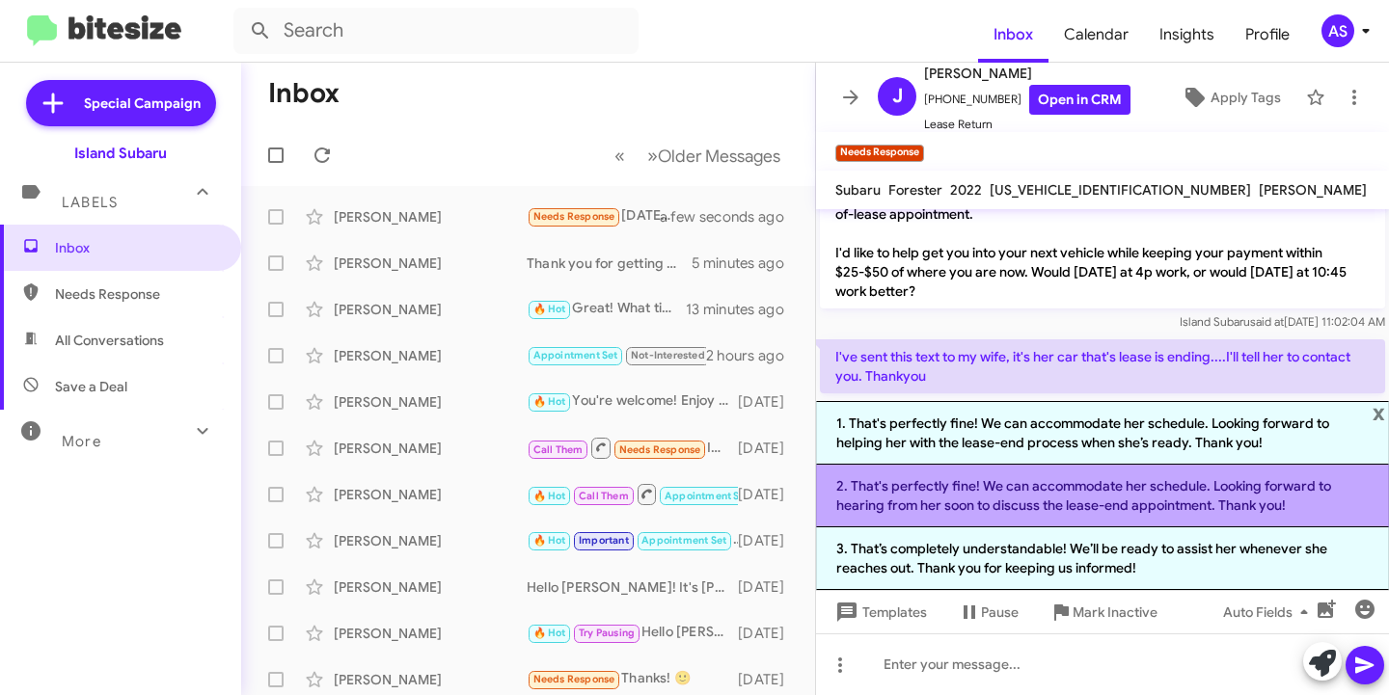
click at [1267, 497] on li "2. That's perfectly fine! We can accommodate her schedule. Looking forward to h…" at bounding box center [1102, 496] width 573 height 63
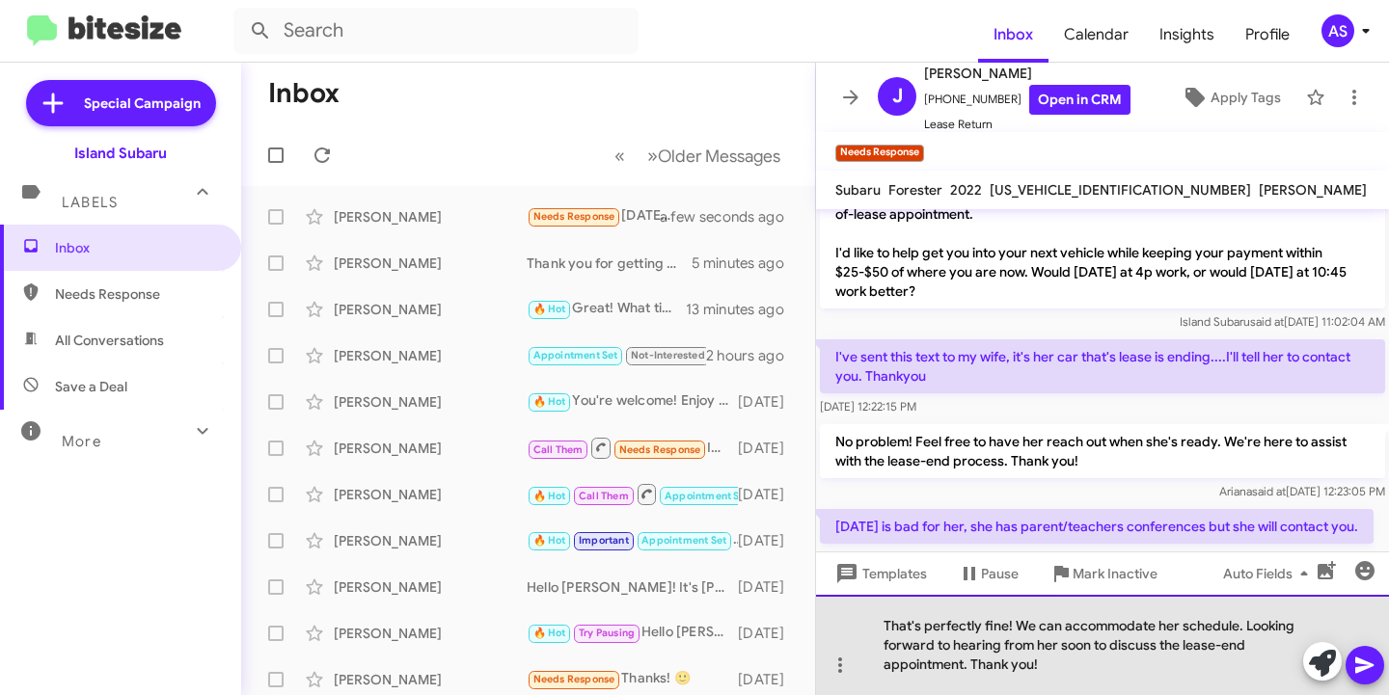
drag, startPoint x: 1244, startPoint y: 619, endPoint x: 1255, endPoint y: 669, distance: 51.3
click at [1255, 669] on div "That's perfectly fine! We can accommodate her schedule. Looking forward to hear…" at bounding box center [1102, 645] width 573 height 100
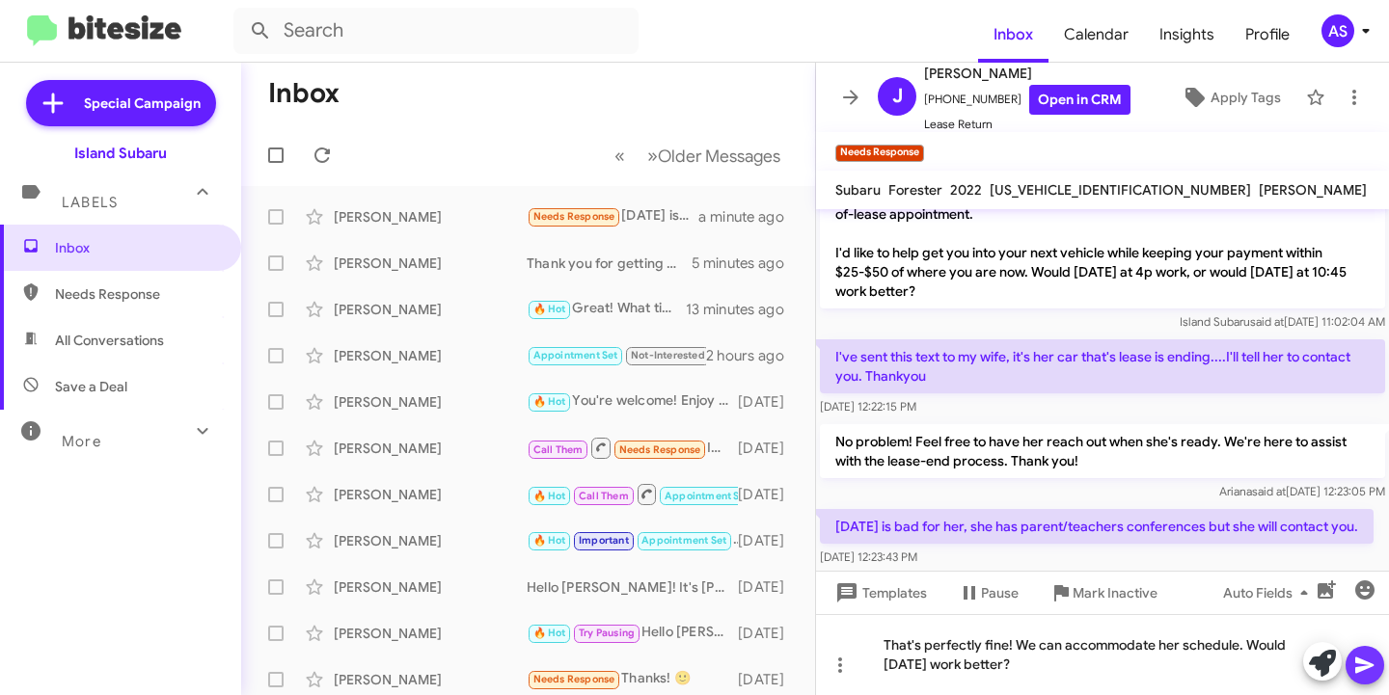
click at [1364, 661] on icon at bounding box center [1364, 666] width 18 height 16
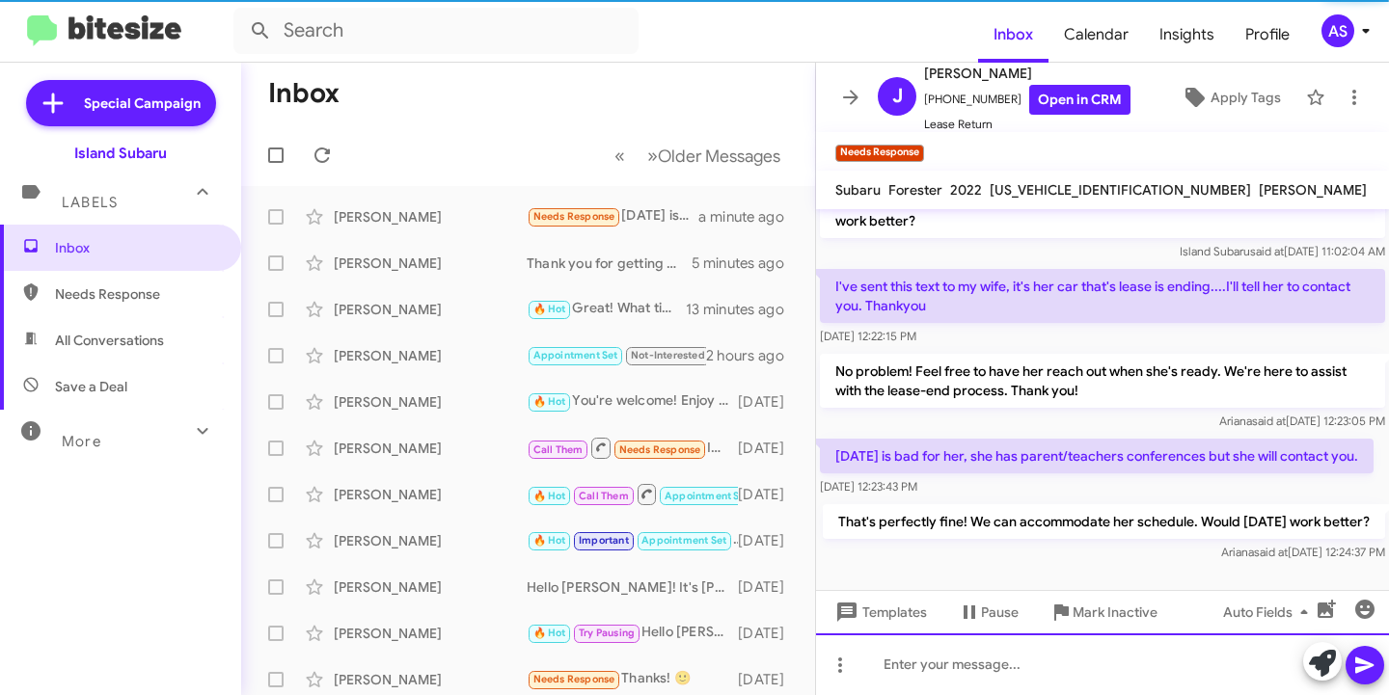
scroll to position [145, 0]
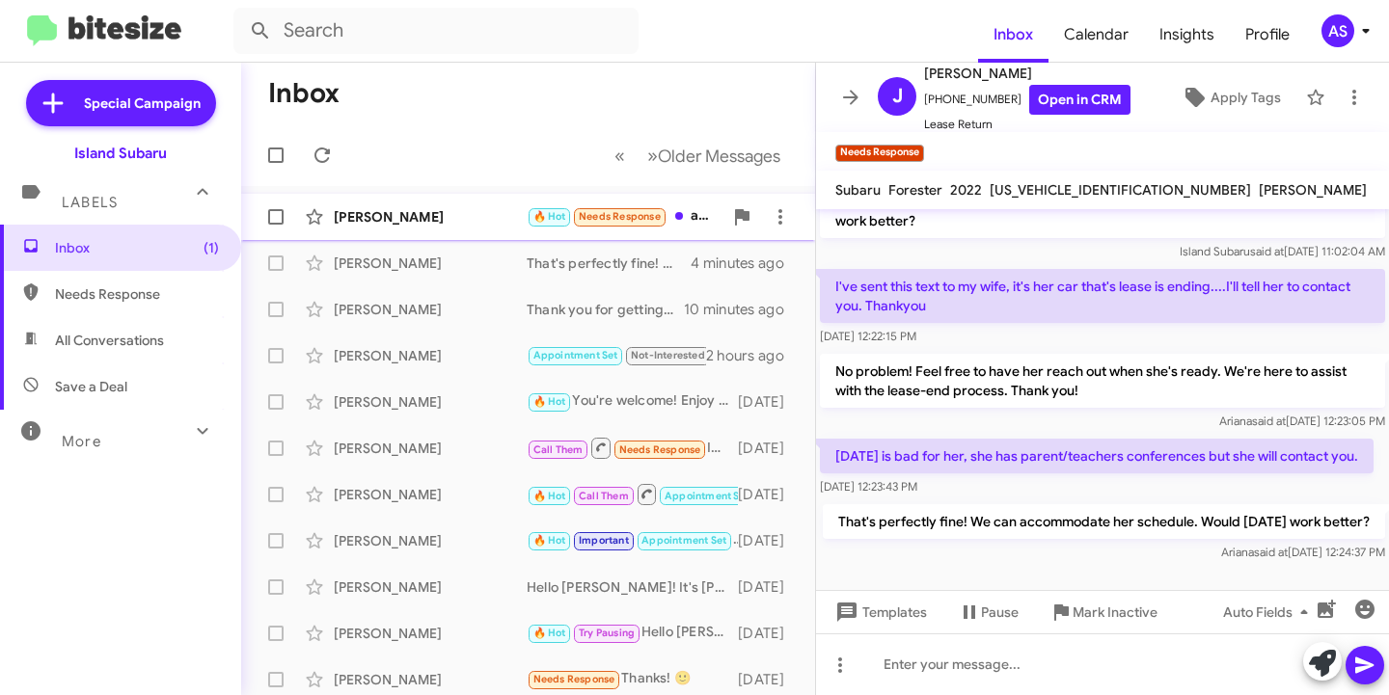
click at [398, 226] on div "Gerardo Mendoza" at bounding box center [430, 216] width 193 height 19
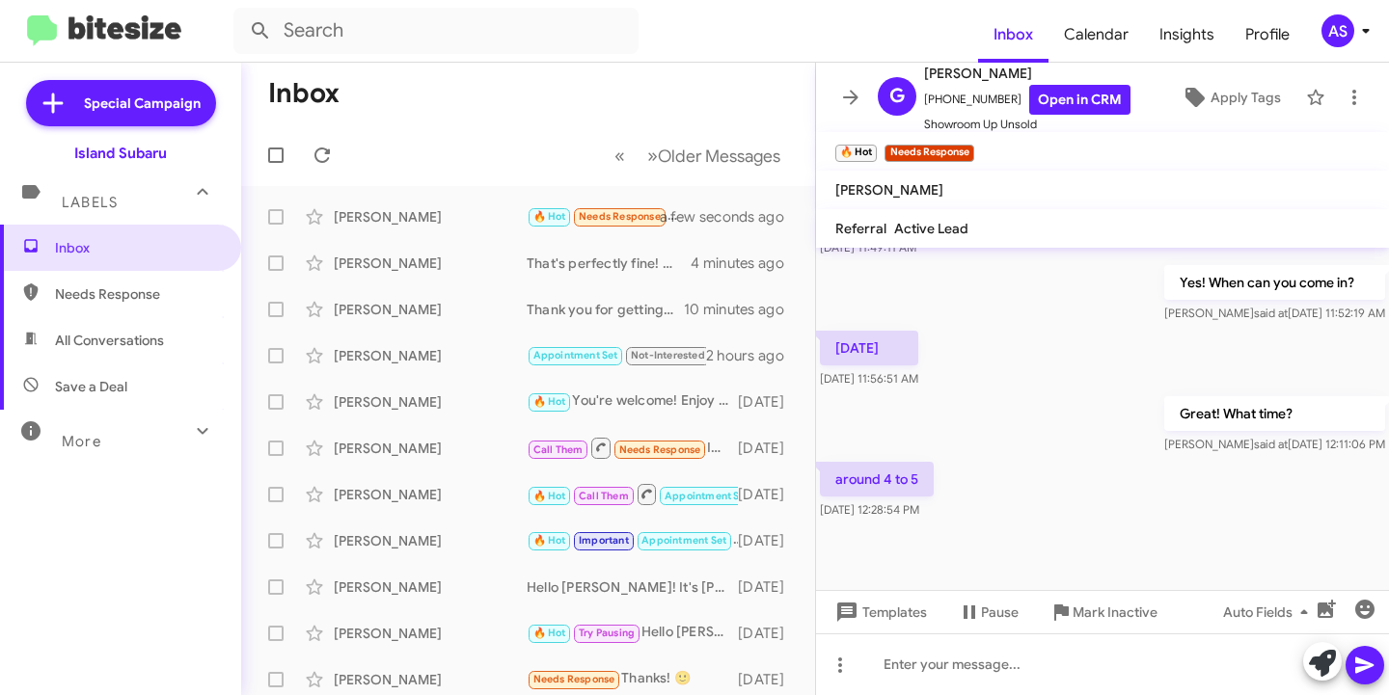
scroll to position [1261, 0]
click at [1317, 672] on icon at bounding box center [1322, 663] width 27 height 27
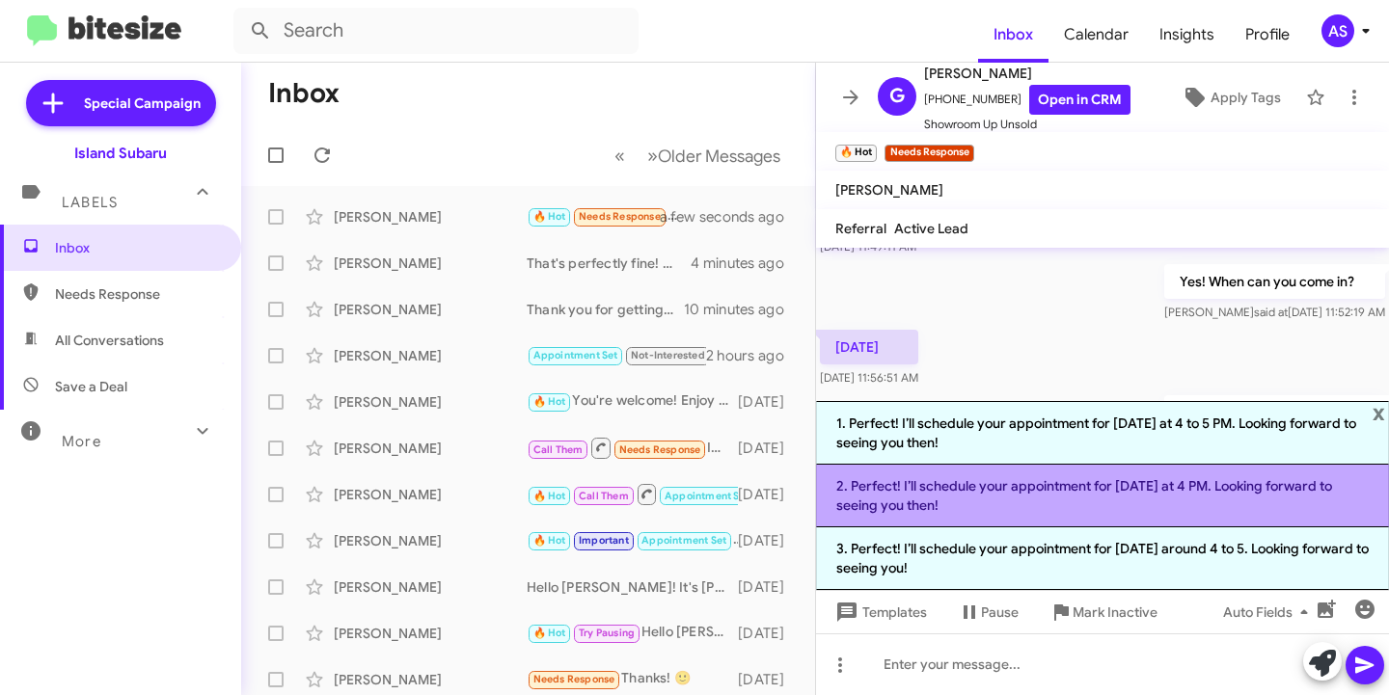
click at [1058, 500] on li "2. Perfect! I’ll schedule your appointment for Friday at 4 PM. Looking forward …" at bounding box center [1102, 496] width 573 height 63
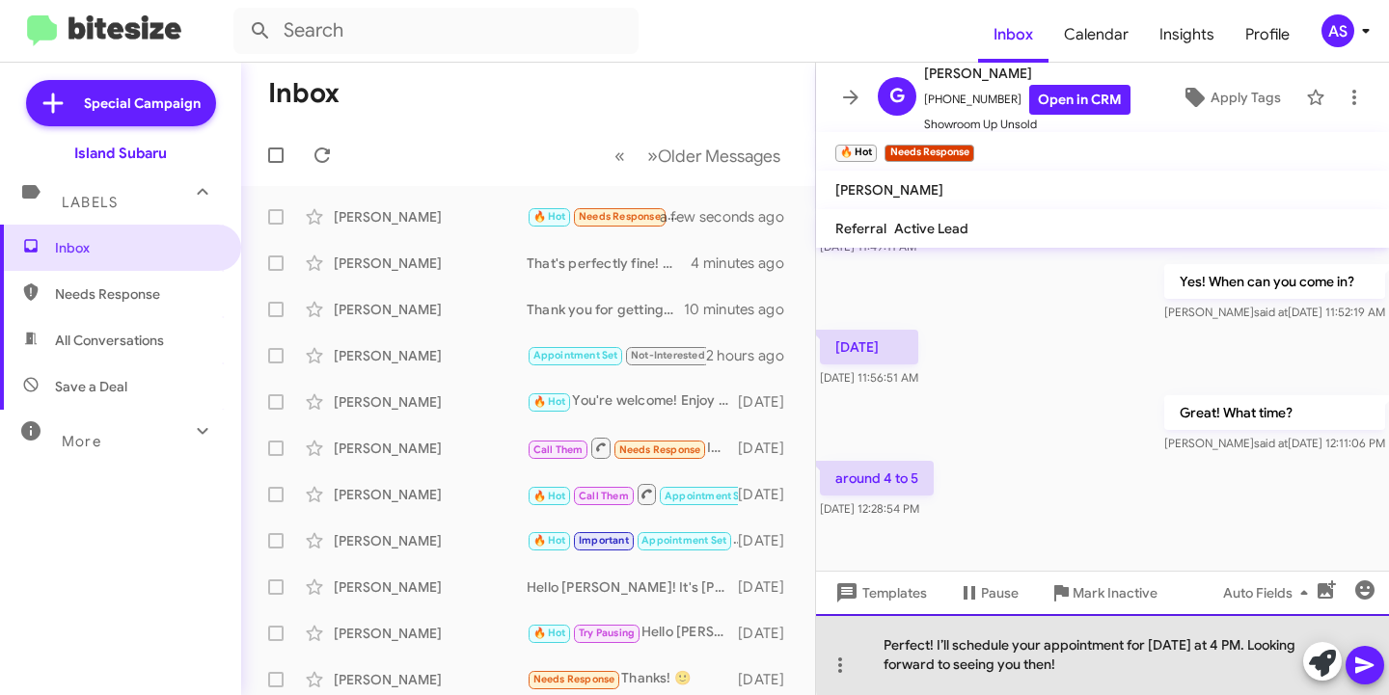
click at [1214, 652] on div "Perfect! I’ll schedule your appointment for Friday at 4 PM. Looking forward to …" at bounding box center [1102, 654] width 573 height 81
click at [1180, 666] on div "Perfect! I’ll schedule your appointment for Friday at 4:30 PM. Looking forward …" at bounding box center [1102, 654] width 573 height 81
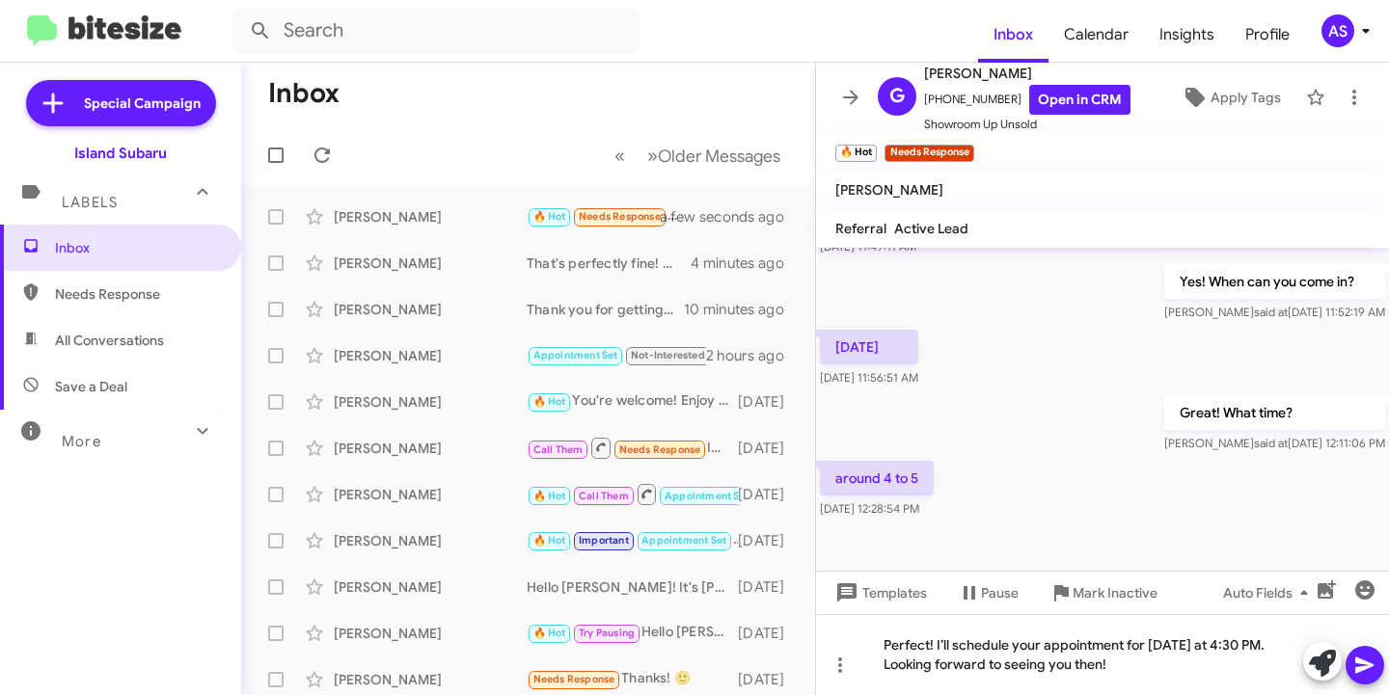
click at [1359, 663] on icon at bounding box center [1364, 666] width 18 height 16
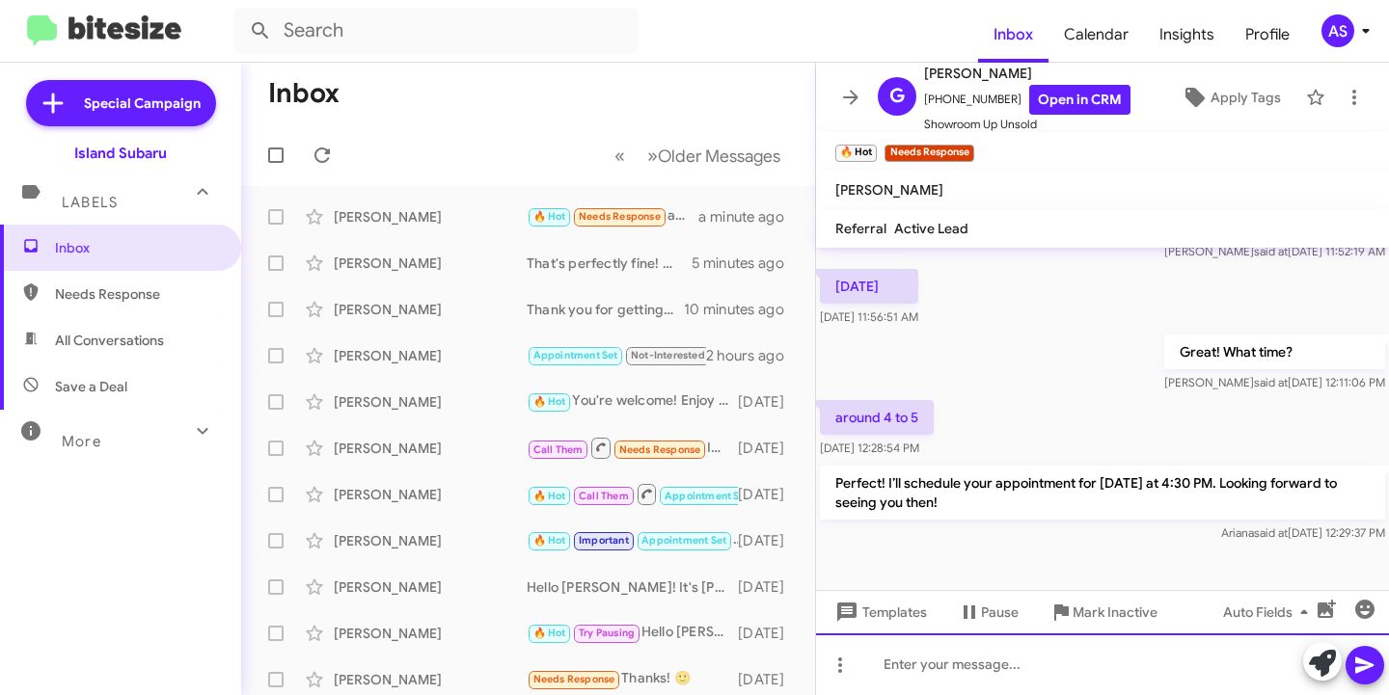
scroll to position [1350, 0]
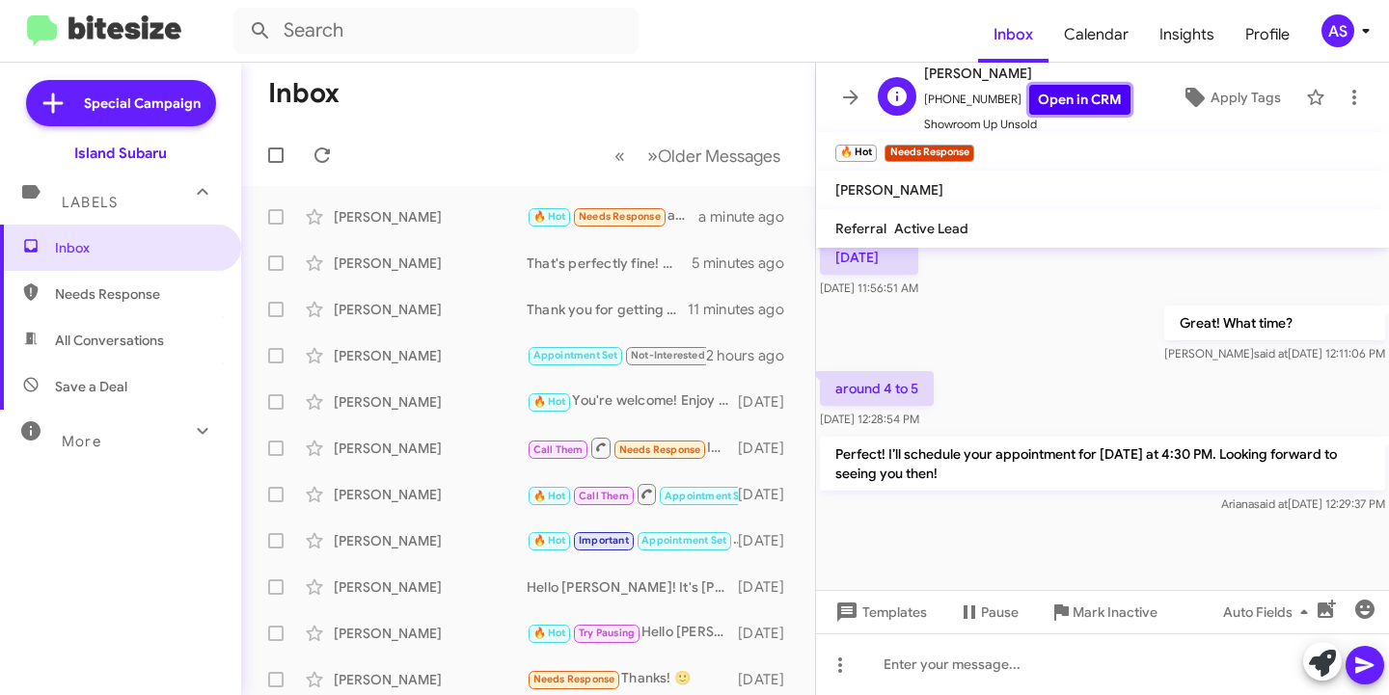
click at [1075, 110] on link "Open in CRM" at bounding box center [1079, 100] width 101 height 30
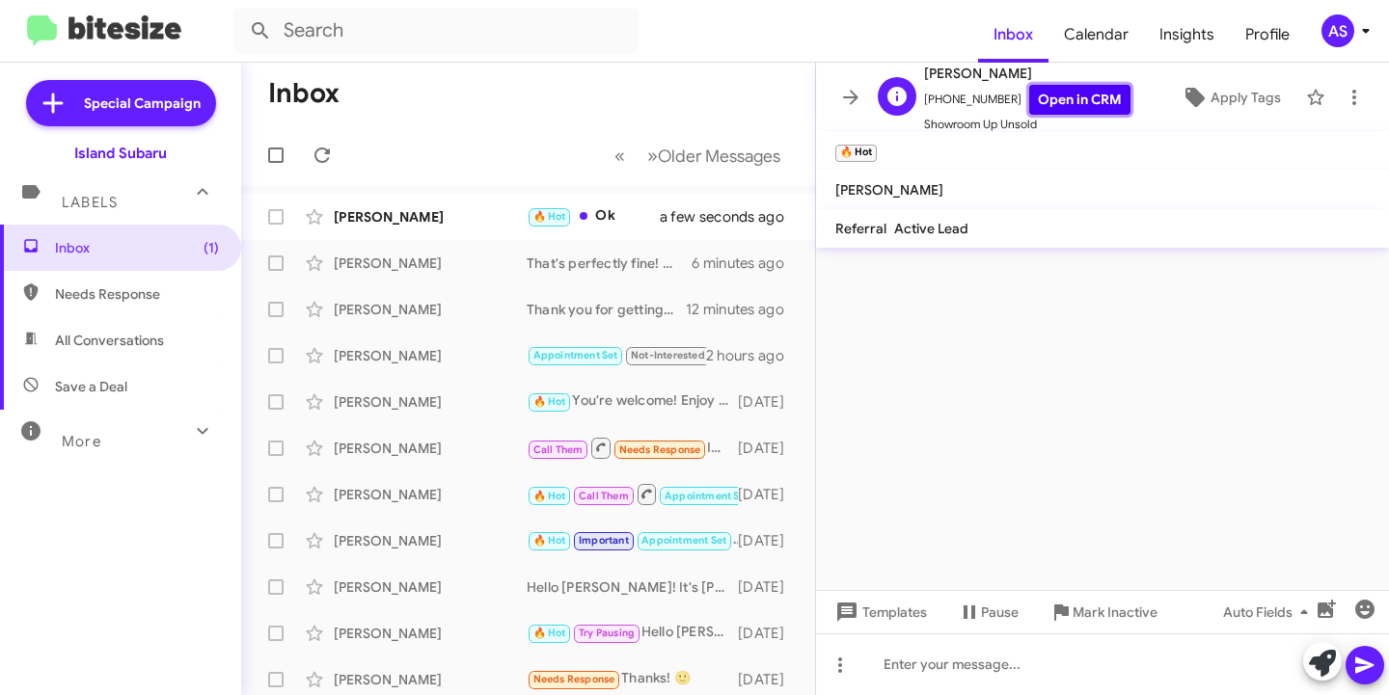
scroll to position [0, 0]
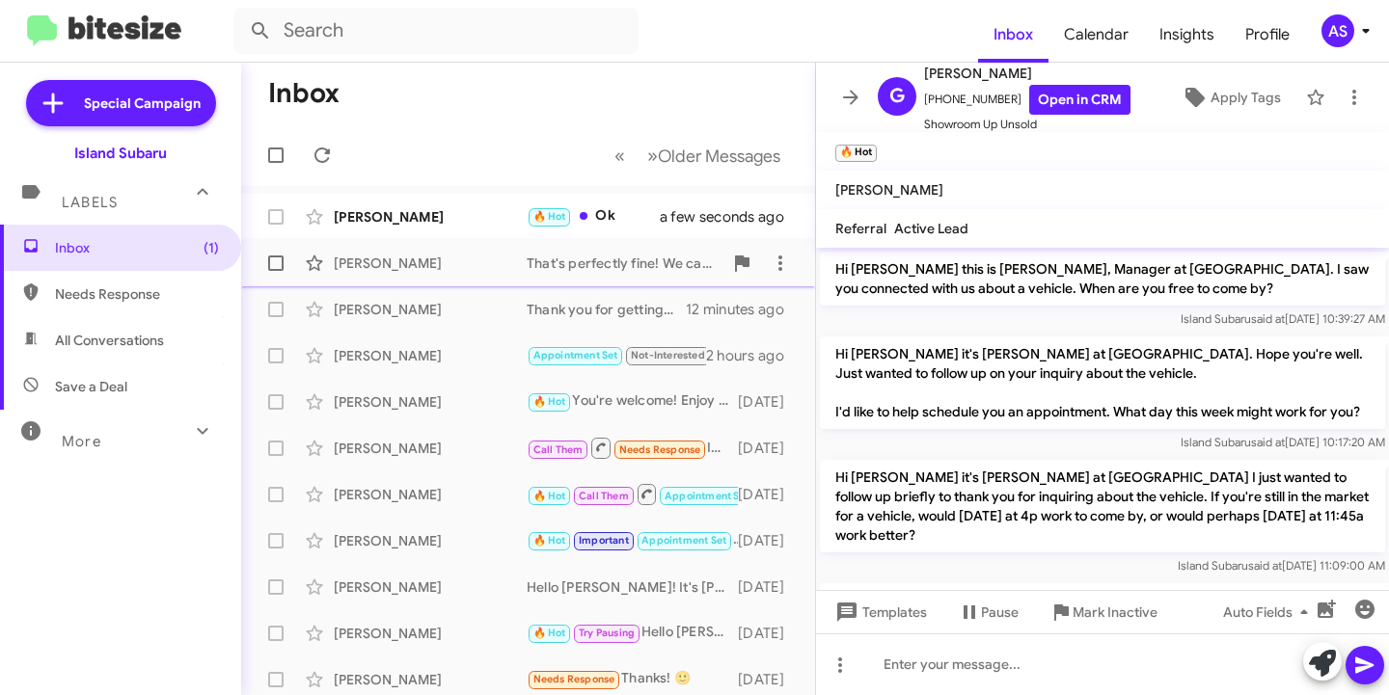
drag, startPoint x: 444, startPoint y: 193, endPoint x: 408, endPoint y: 258, distance: 73.8
click at [443, 195] on mat-action-list "Gerardo Mendoza 🔥 Hot Ok a few seconds ago John Martellucci That's perfectly fi…" at bounding box center [528, 653] width 574 height 934
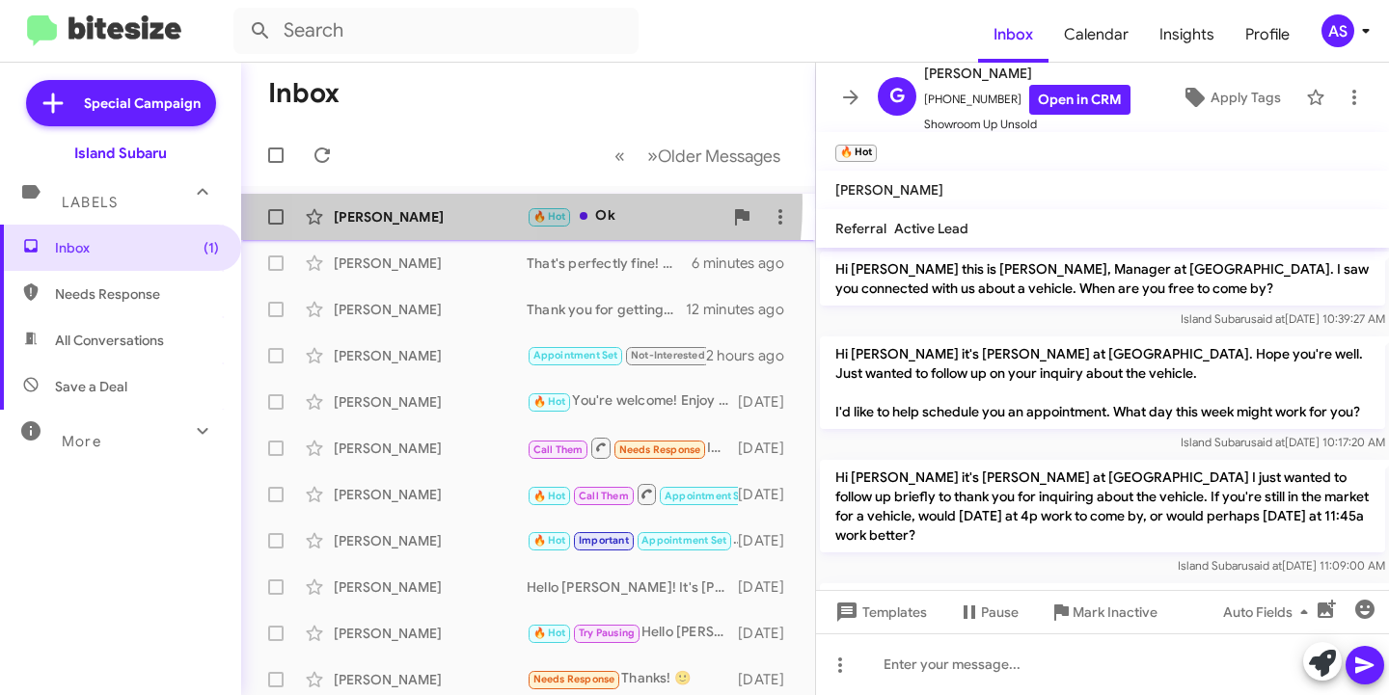
click at [424, 203] on div "Gerardo Mendoza 🔥 Hot Ok a few seconds ago" at bounding box center [528, 217] width 543 height 39
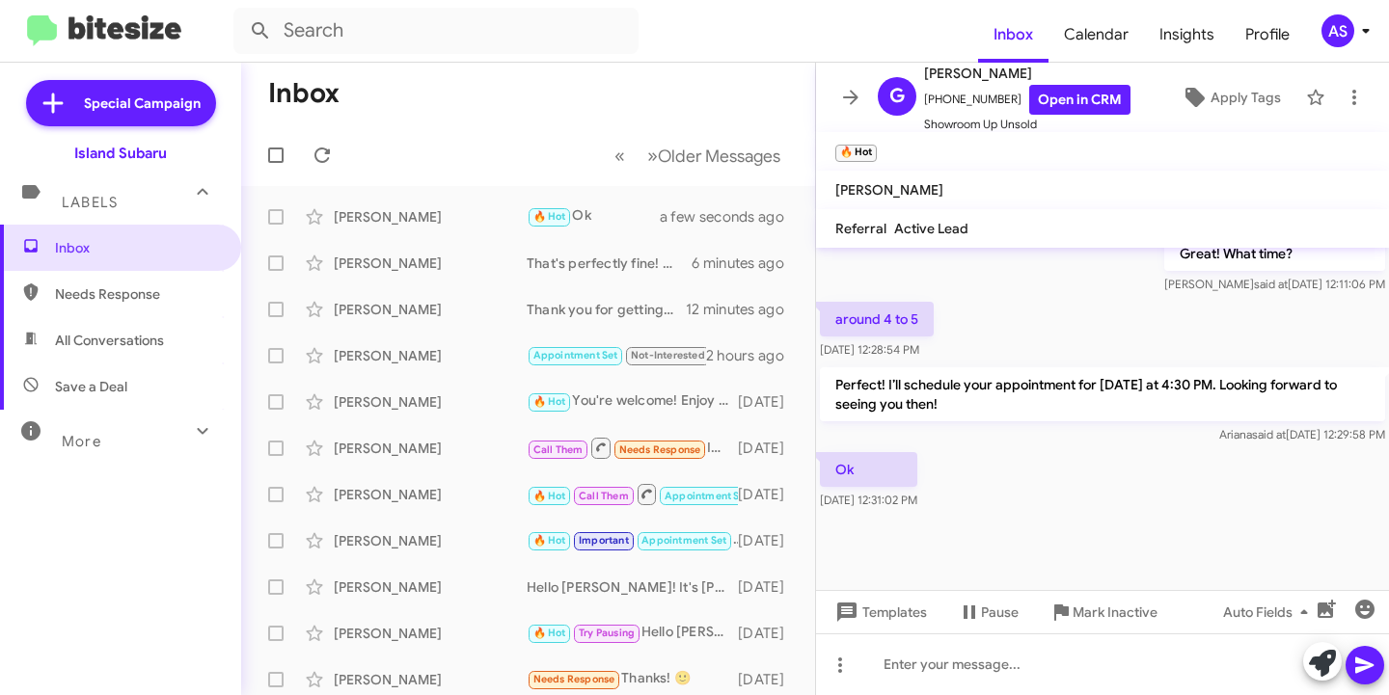
scroll to position [1421, 0]
click at [1233, 100] on span "Apply Tags" at bounding box center [1245, 97] width 70 height 35
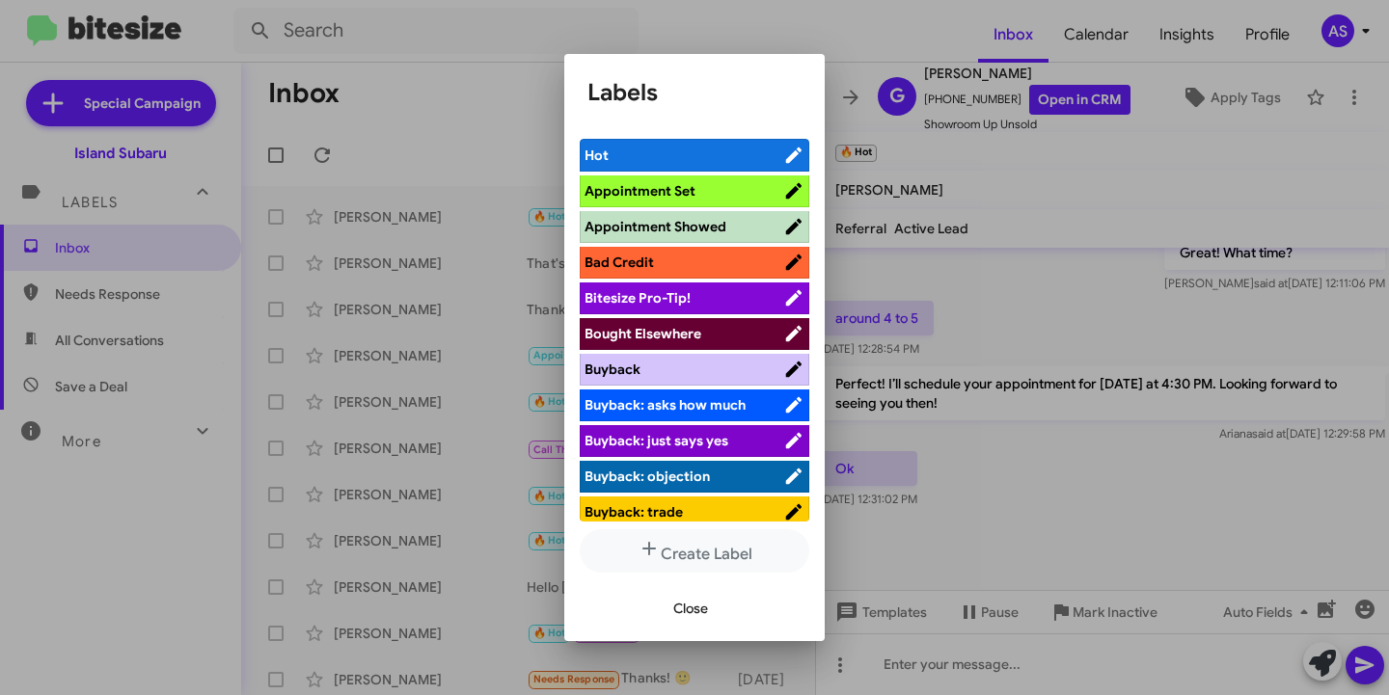
click at [676, 185] on span "Appointment Set" at bounding box center [639, 190] width 111 height 17
click at [709, 606] on button "Close" at bounding box center [691, 608] width 66 height 35
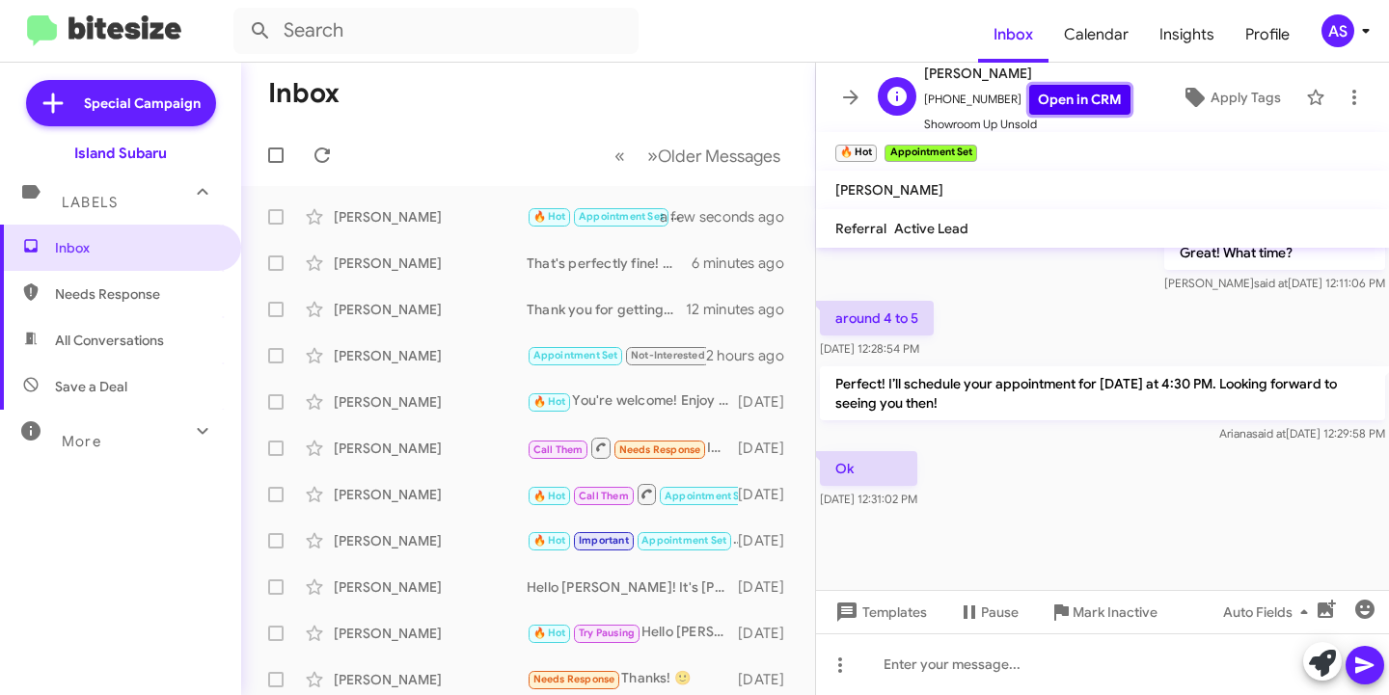
click at [1067, 106] on link "Open in CRM" at bounding box center [1079, 100] width 101 height 30
